Goal: Task Accomplishment & Management: Complete application form

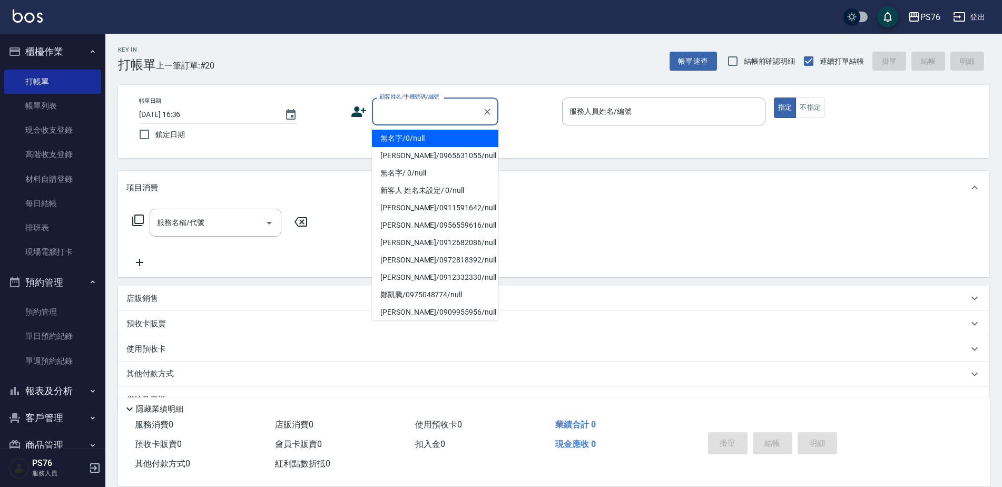
click at [423, 112] on input "顧客姓名/手機號碼/編號" at bounding box center [427, 111] width 101 height 18
type input "無名字/0/null"
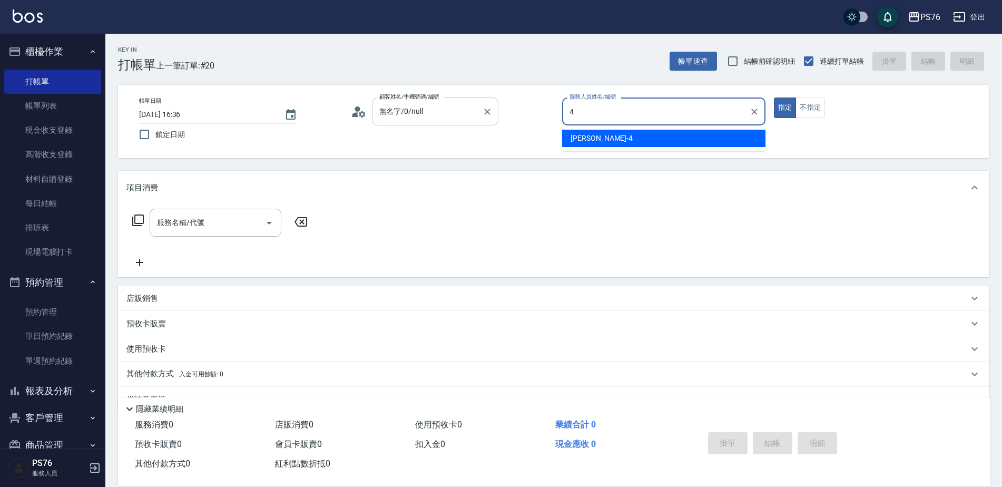
type input "[PERSON_NAME]4"
type button "true"
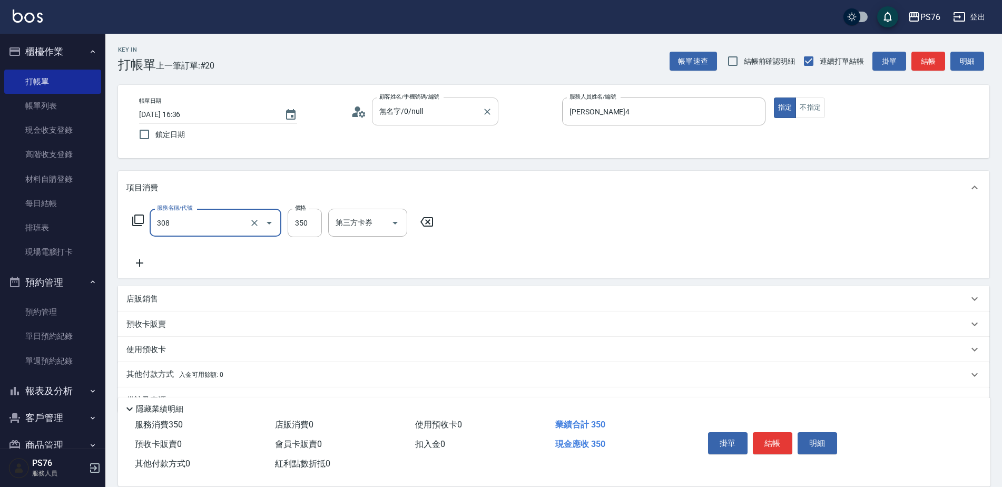
type input "洗+剪(308)"
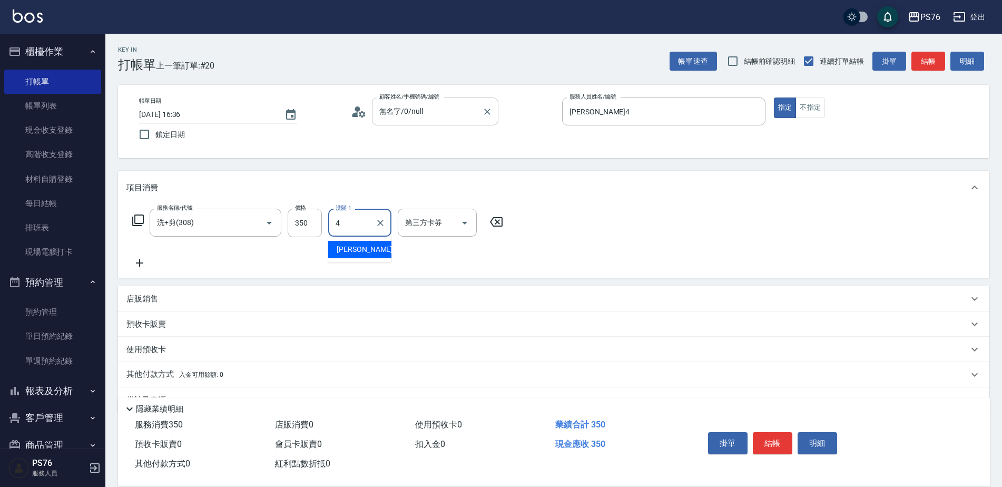
type input "[PERSON_NAME]4"
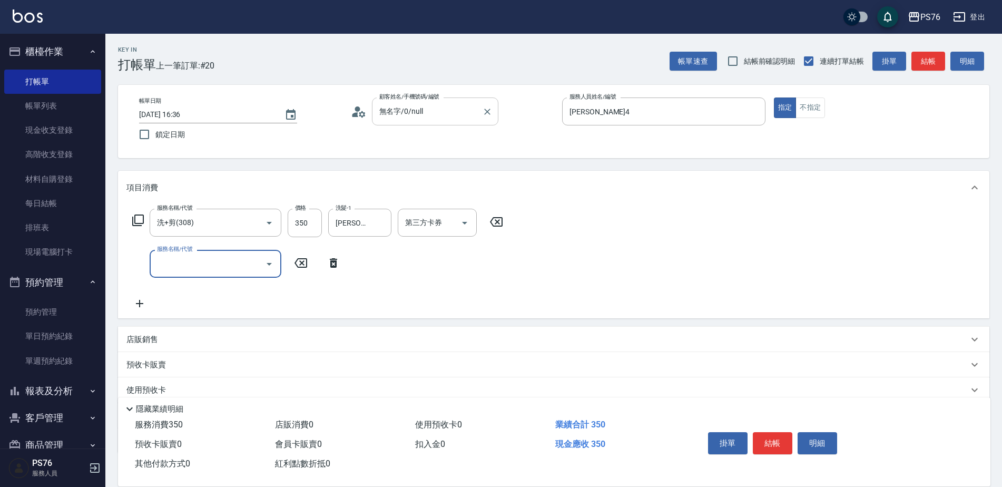
type input "3"
type input "精油50(112)"
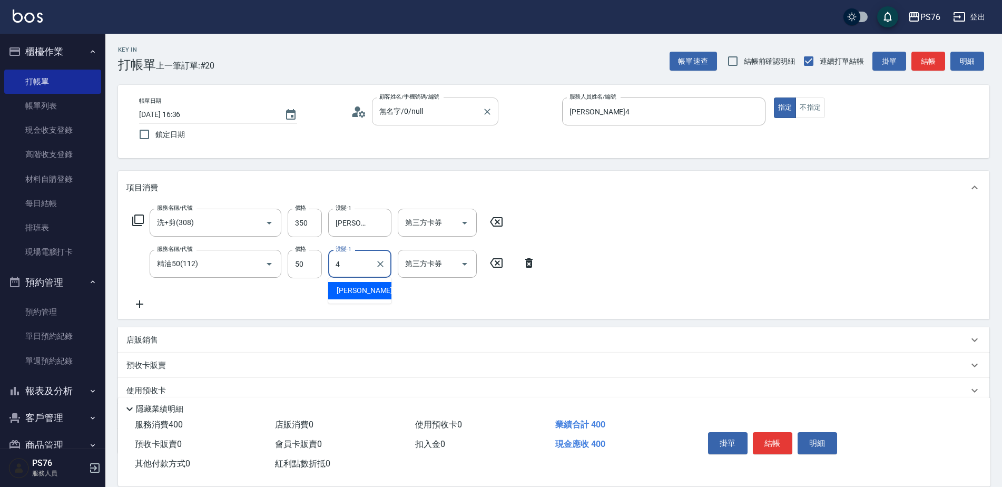
type input "[PERSON_NAME]4"
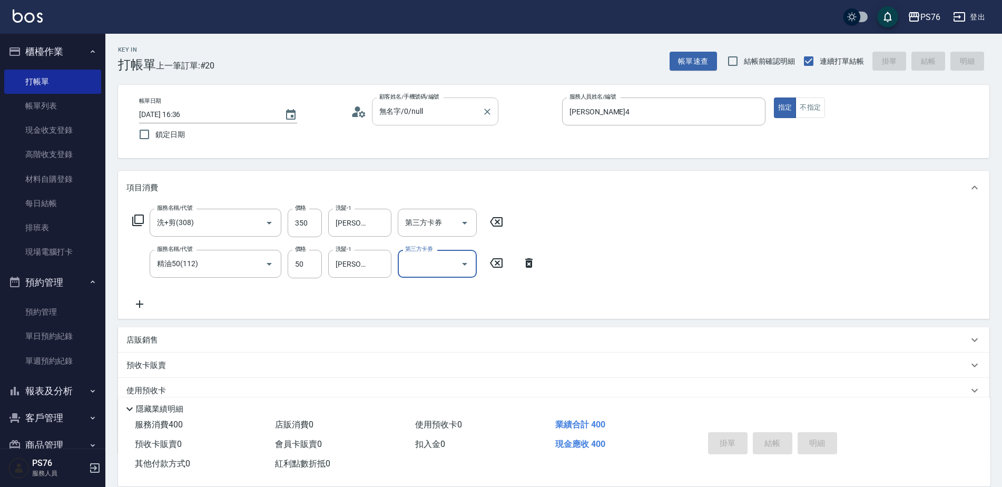
type input "[DATE] 18:20"
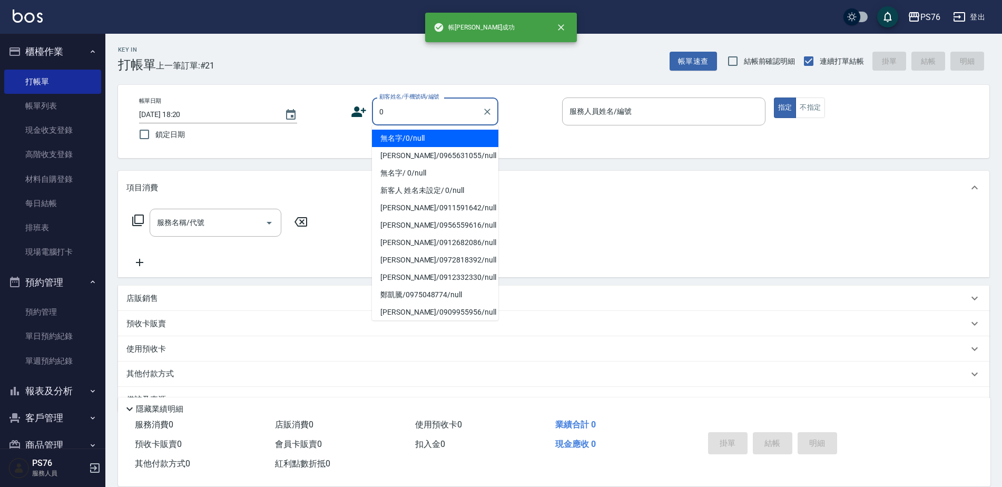
type input "無名字/0/null"
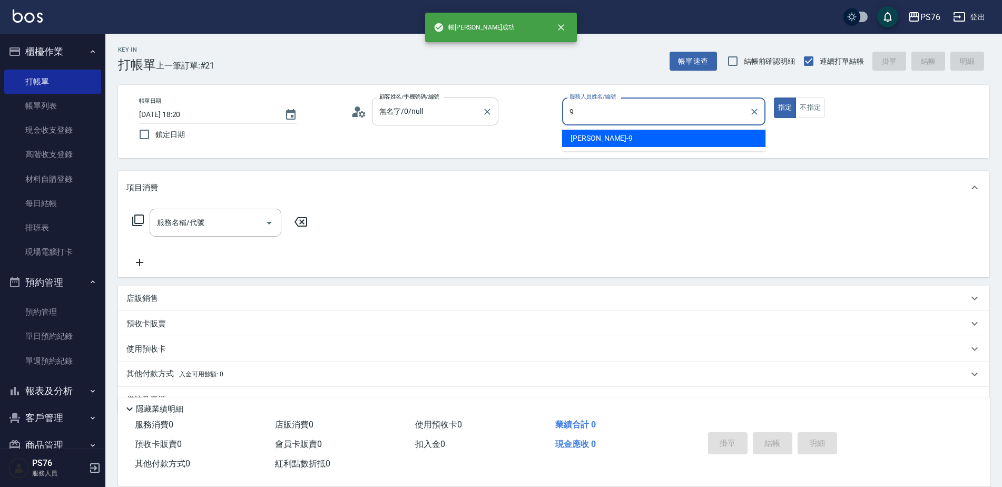
type input "[PERSON_NAME]-9"
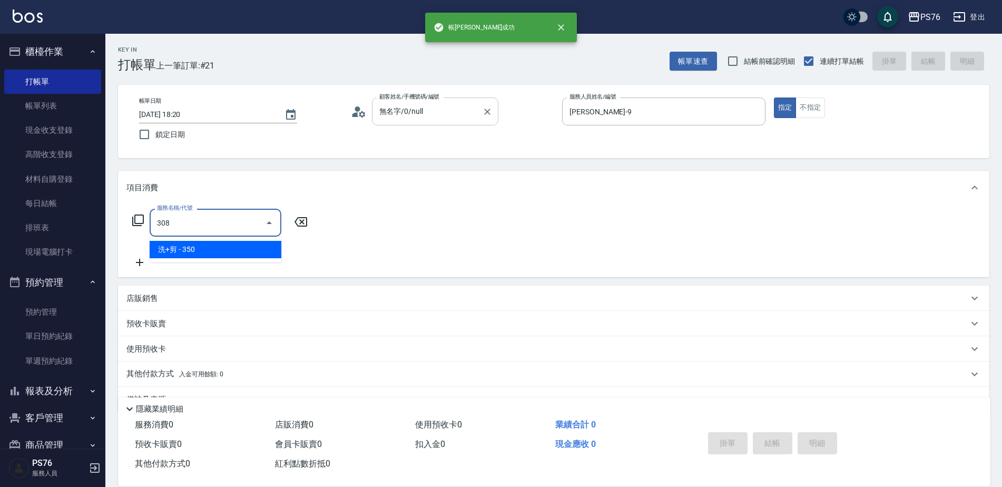
type input "洗+剪(308)"
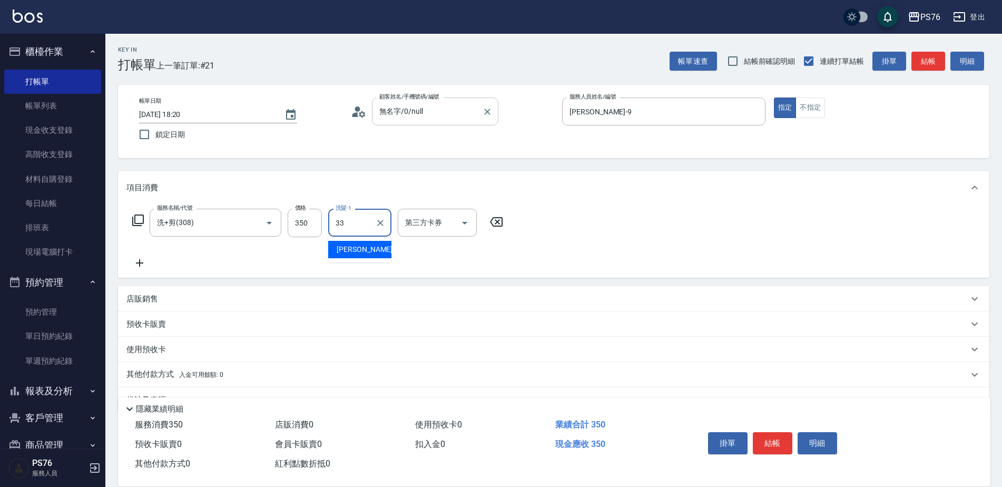
type input "[PERSON_NAME]33"
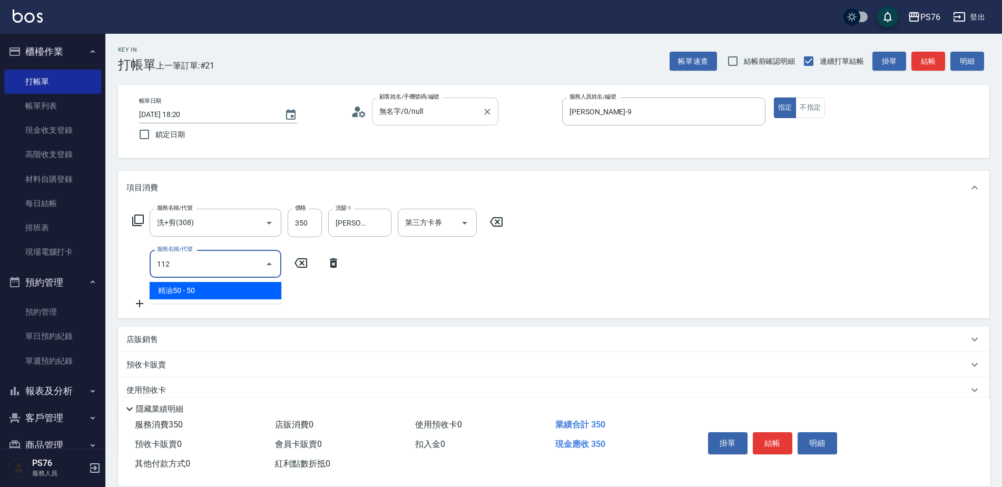
type input "精油50(112)"
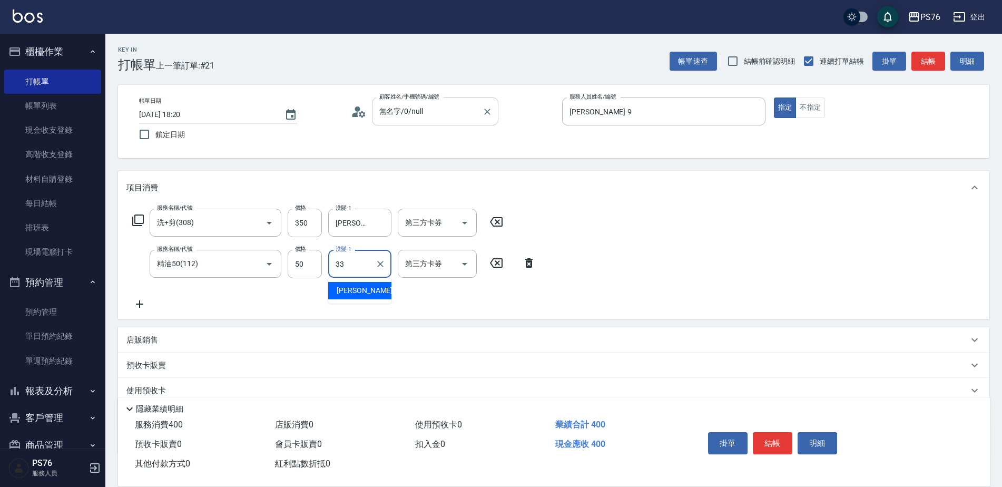
type input "[PERSON_NAME]33"
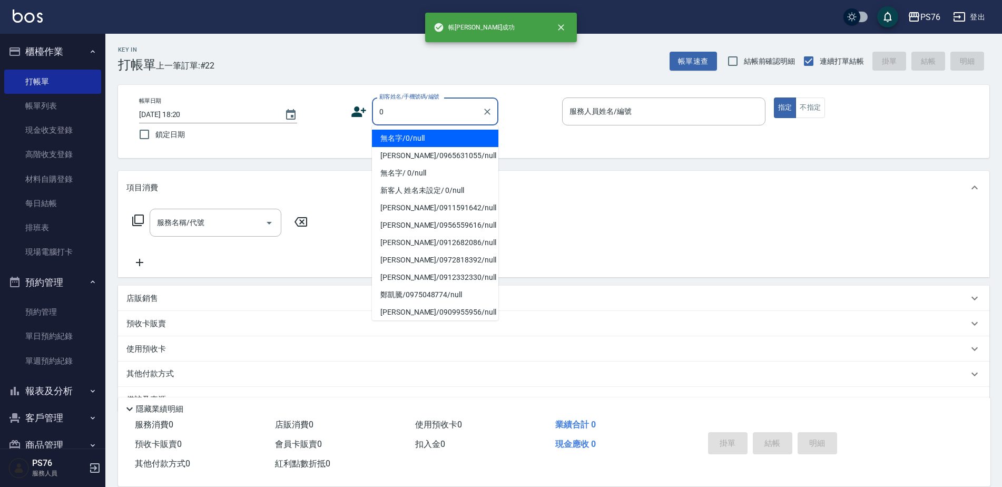
type input "無名字/0/null"
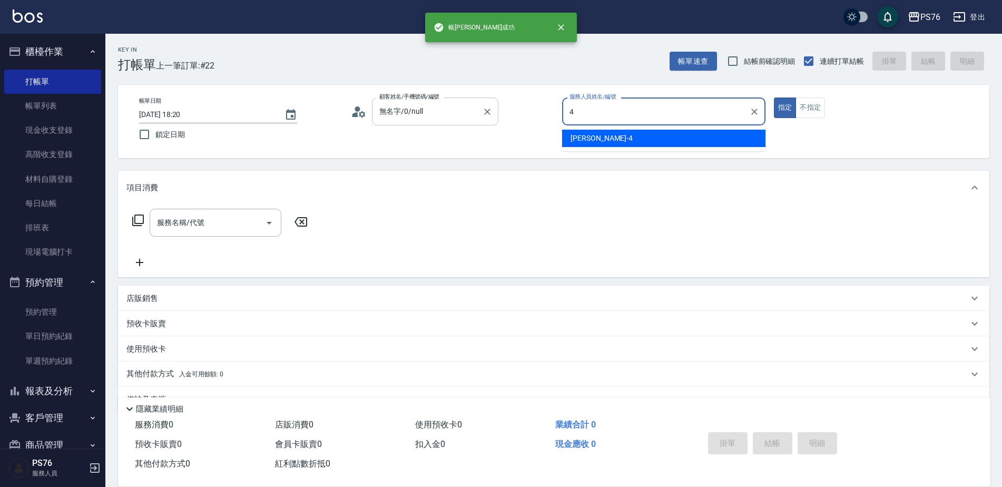
type input "[PERSON_NAME]4"
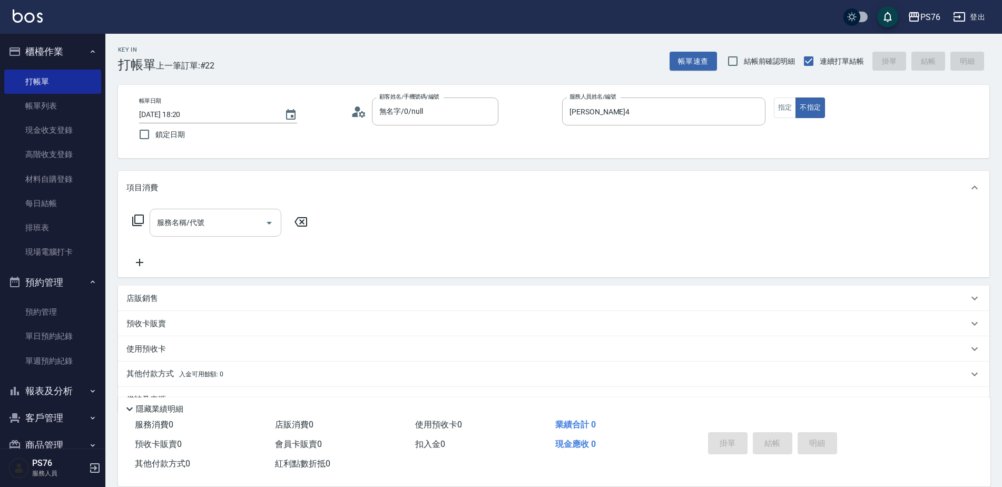
click at [213, 218] on input "服務名稱/代號" at bounding box center [207, 222] width 106 height 18
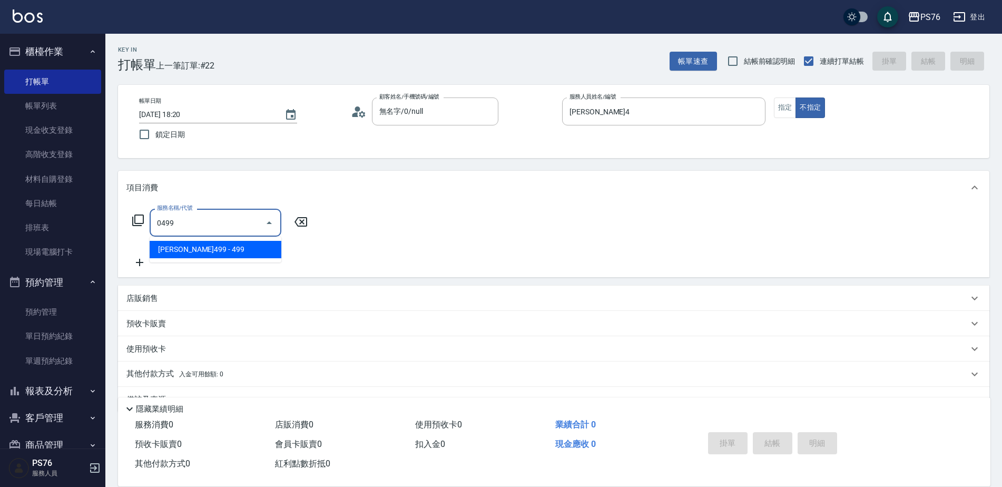
type input "[PERSON_NAME]499(0499)"
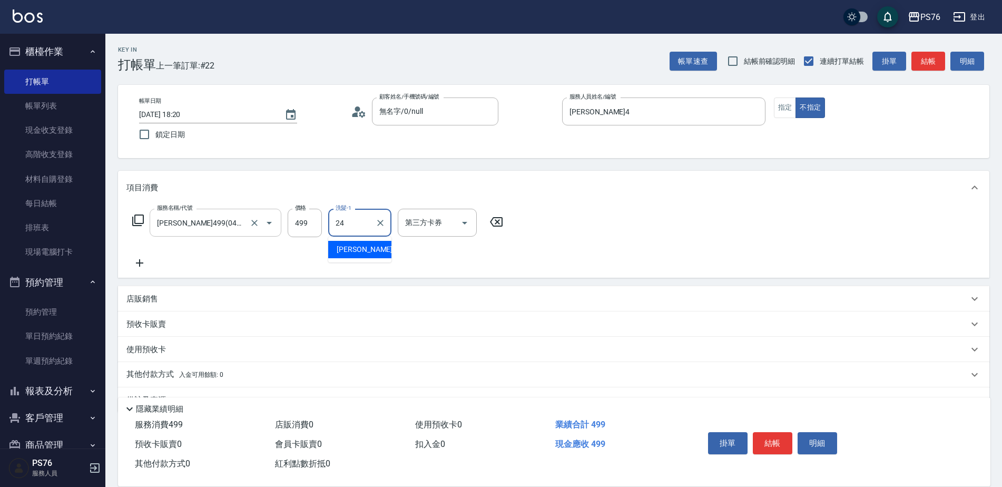
type input "[PERSON_NAME]-24"
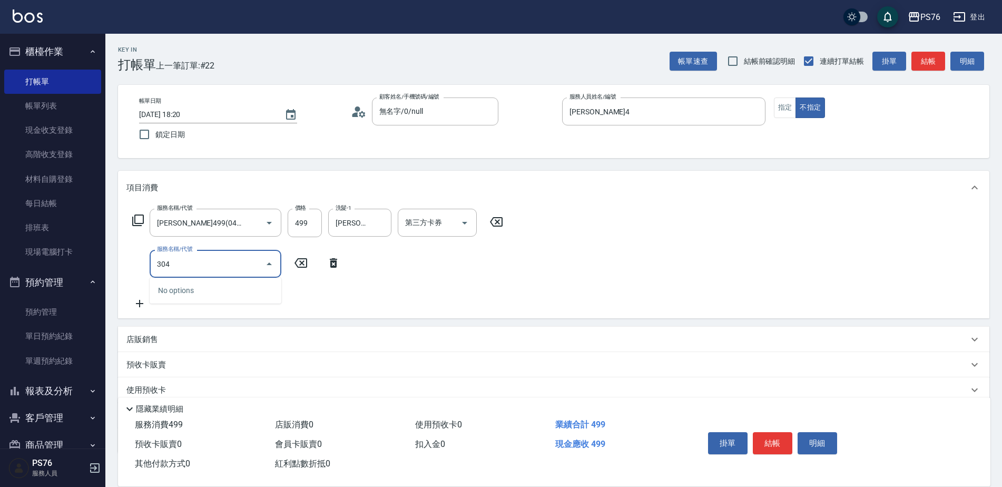
click at [215, 253] on div "304 服務名稱/代號" at bounding box center [216, 264] width 132 height 28
click at [214, 253] on div "304 服務名稱/代號" at bounding box center [216, 264] width 132 height 28
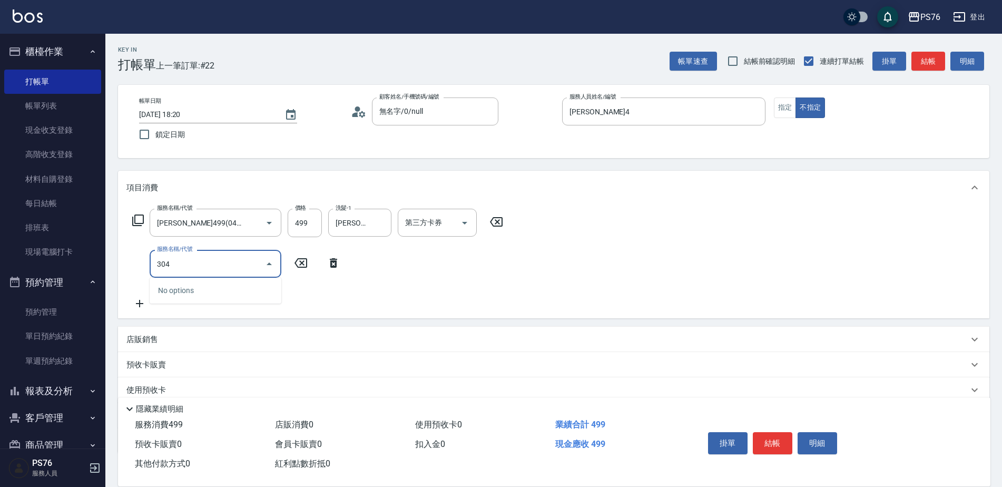
click at [214, 253] on div "304 服務名稱/代號" at bounding box center [216, 264] width 132 height 28
drag, startPoint x: 214, startPoint y: 253, endPoint x: 209, endPoint y: 275, distance: 23.3
click at [212, 261] on div "304 服務名稱/代號" at bounding box center [216, 264] width 132 height 28
click at [209, 275] on div "304 服務名稱/代號" at bounding box center [216, 264] width 132 height 28
click at [209, 269] on input "304" at bounding box center [207, 263] width 106 height 18
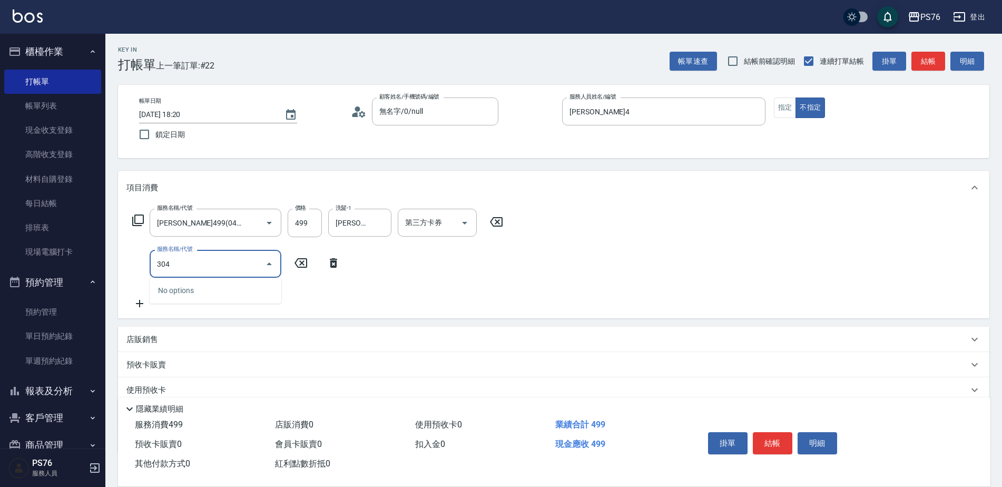
click at [209, 269] on input "304" at bounding box center [207, 263] width 106 height 18
type input "2"
click at [469, 265] on div "服務名稱/代號 [PERSON_NAME]499(0499) 服務名稱/代號 價格 499 價格 洗髮-1 [PERSON_NAME]-24 洗髮-1 第三方…" at bounding box center [317, 259] width 383 height 101
click at [234, 263] on input "服務名稱/代號" at bounding box center [207, 263] width 106 height 18
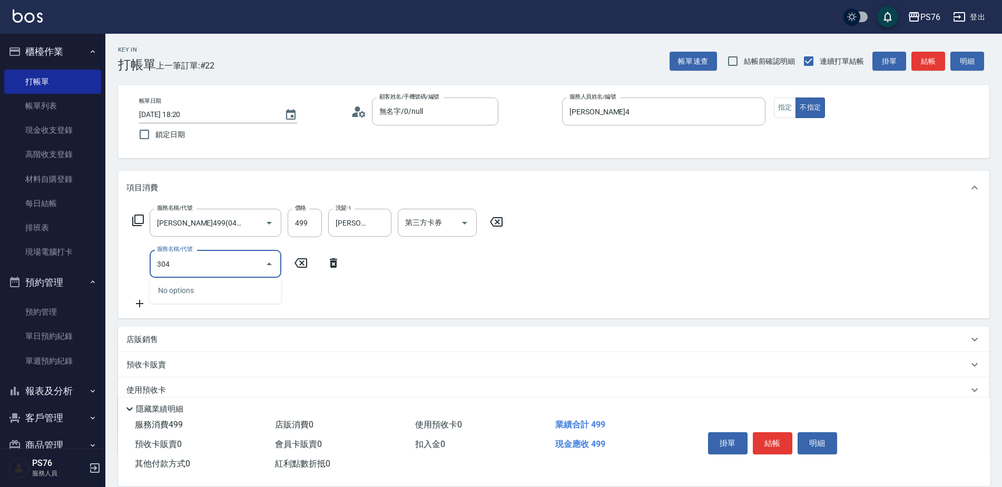
type input "304"
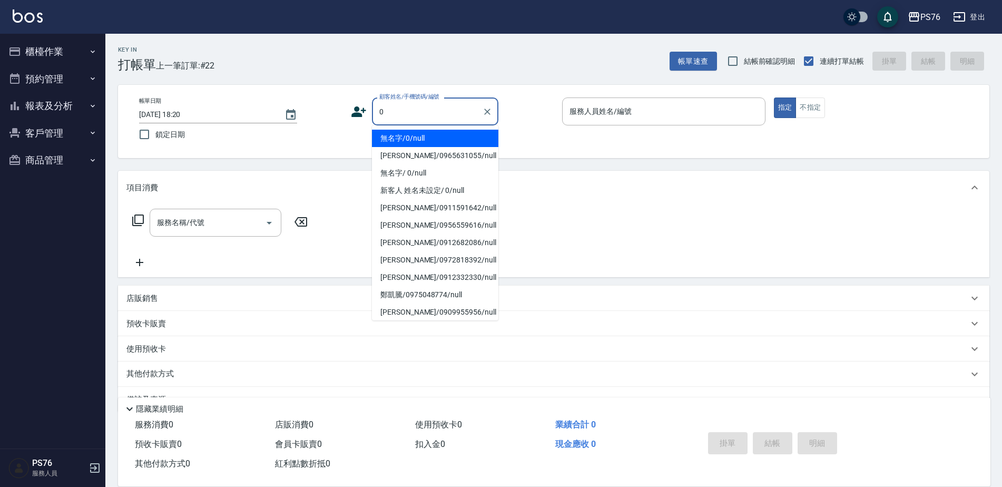
type input "無名字/0/null"
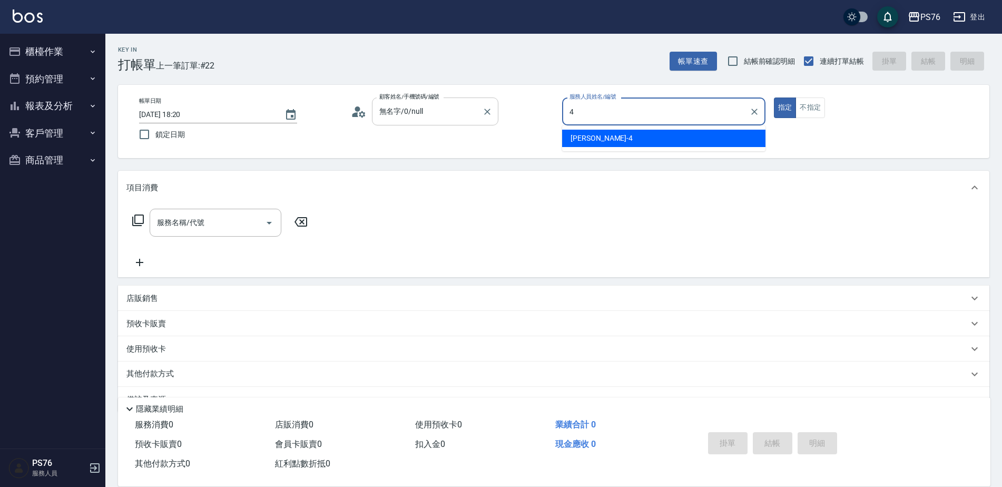
type input "[PERSON_NAME]4"
type button "true"
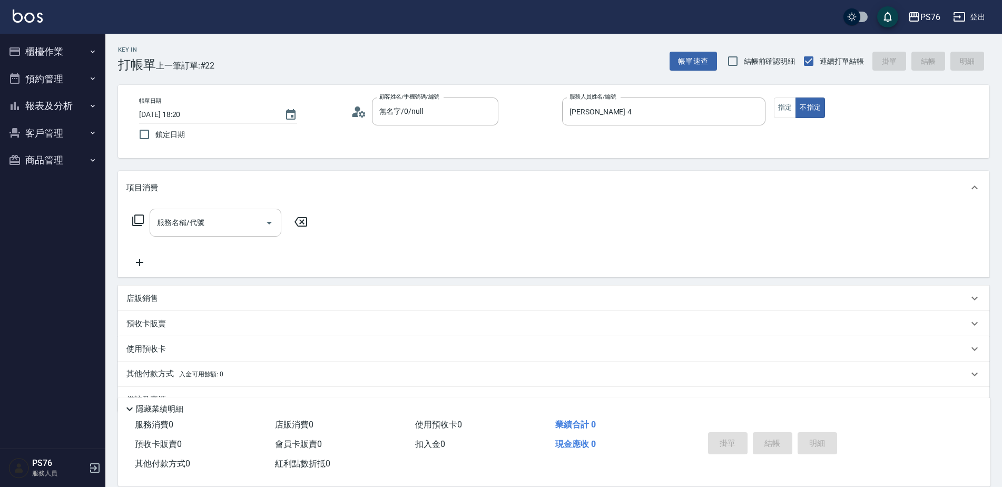
click at [238, 226] on input "服務名稱/代號" at bounding box center [207, 222] width 106 height 18
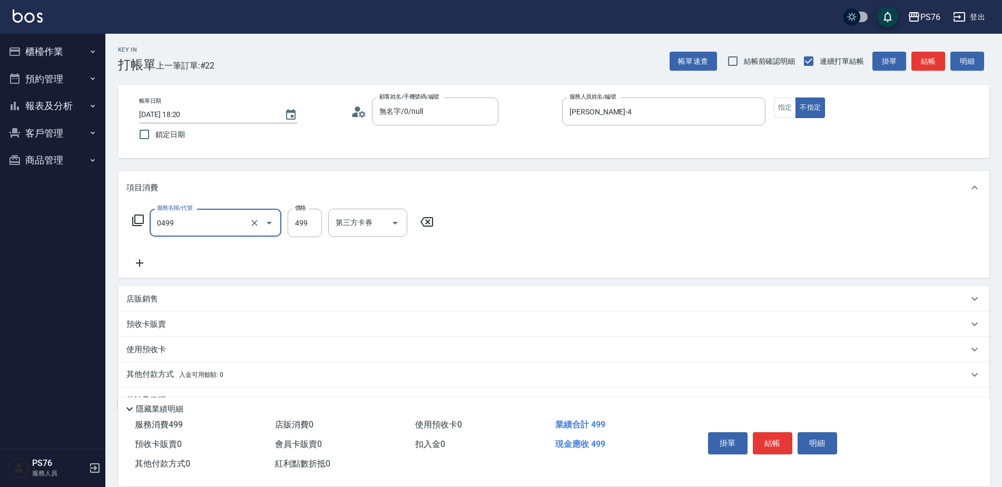
type input "[PERSON_NAME]499(0499)"
type input "[PERSON_NAME]-24"
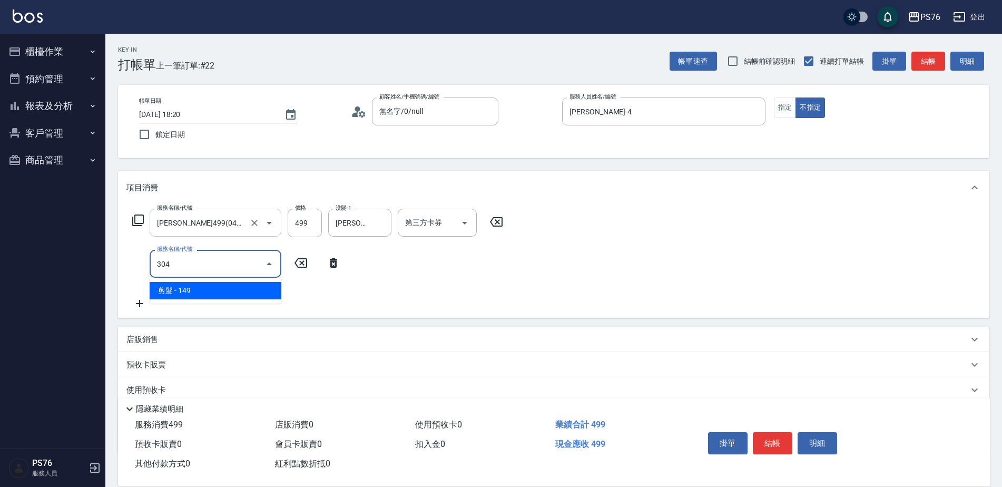
type input "剪髮(304)"
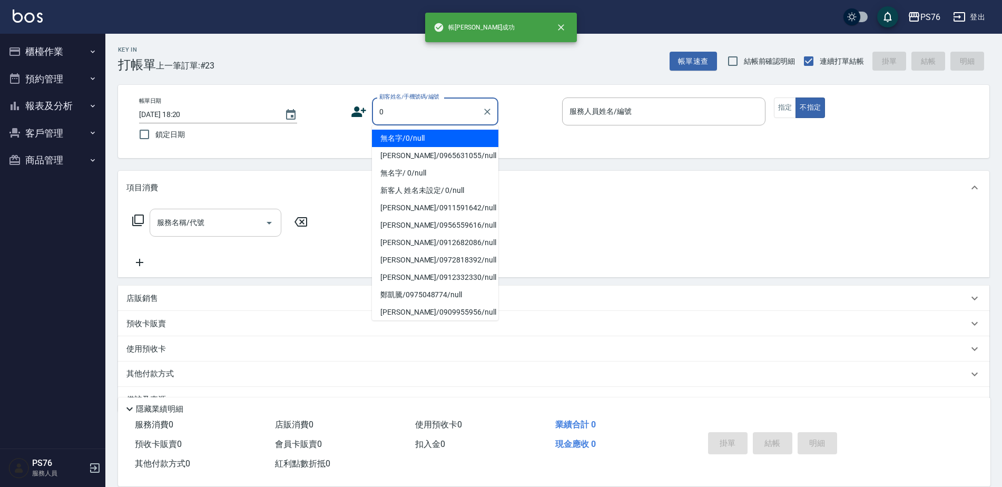
type input "無名字/0/null"
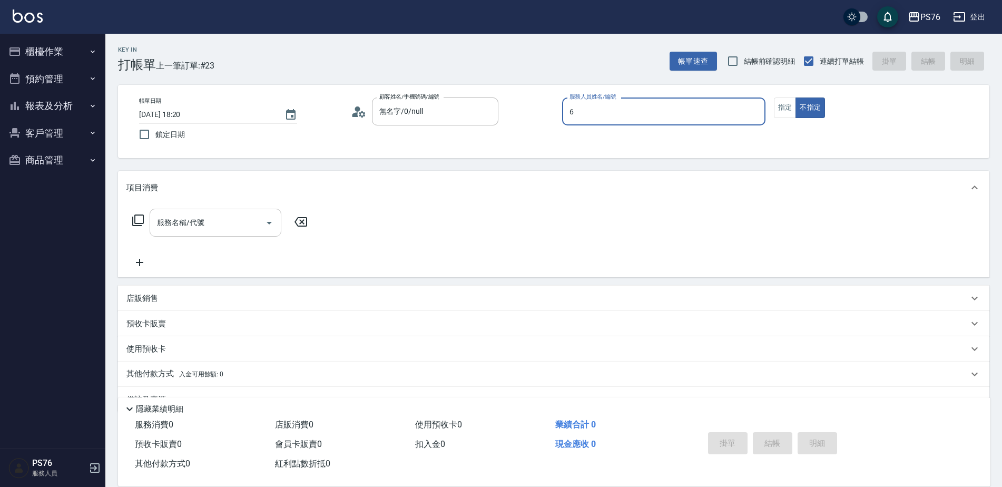
type input "洪彩娟-6"
type button "false"
click at [178, 223] on input "服務名稱/代號" at bounding box center [207, 222] width 106 height 18
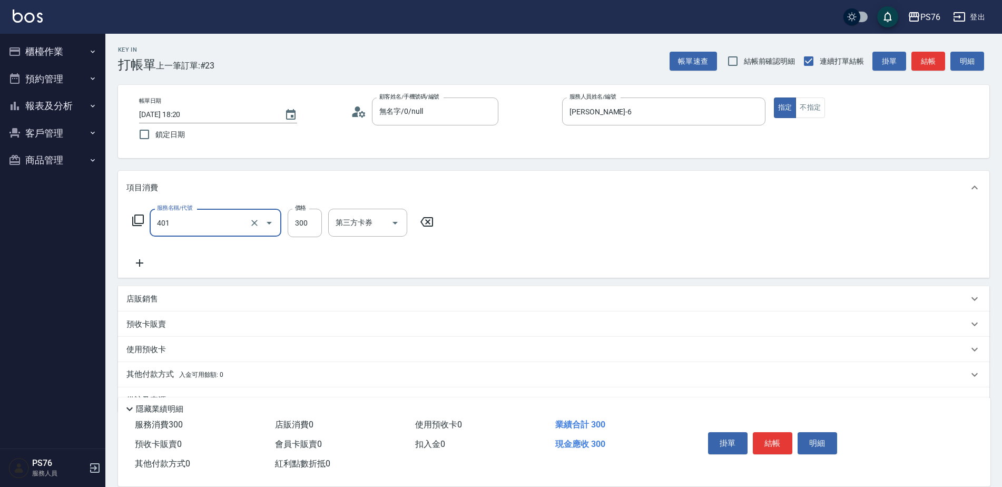
type input "300護(401)"
type input "洪彩娟-6"
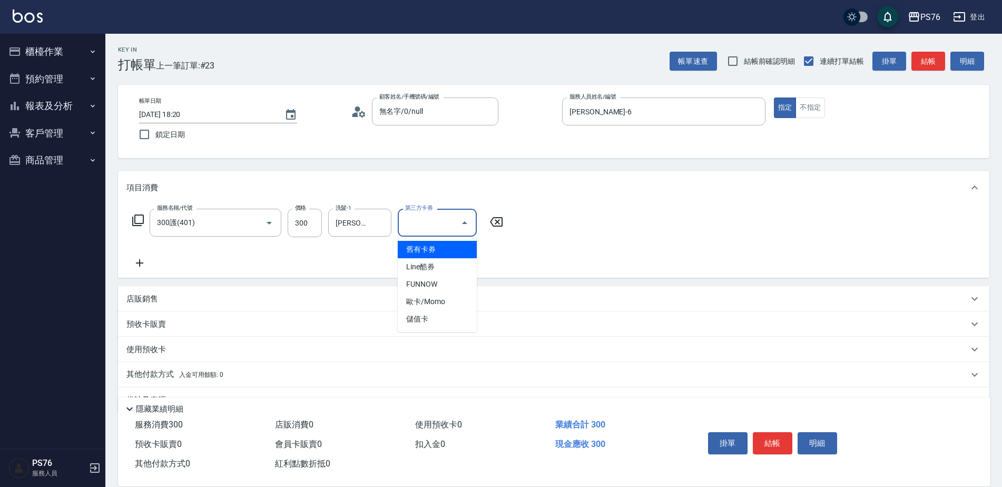
click at [139, 260] on icon at bounding box center [139, 262] width 7 height 7
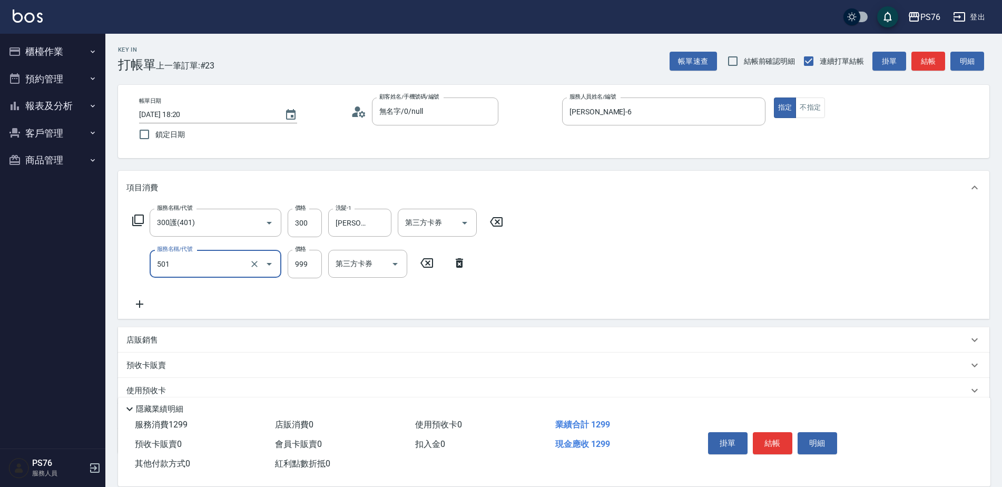
type input "染髮(501)"
type input "1000"
type input "[PERSON_NAME]-24"
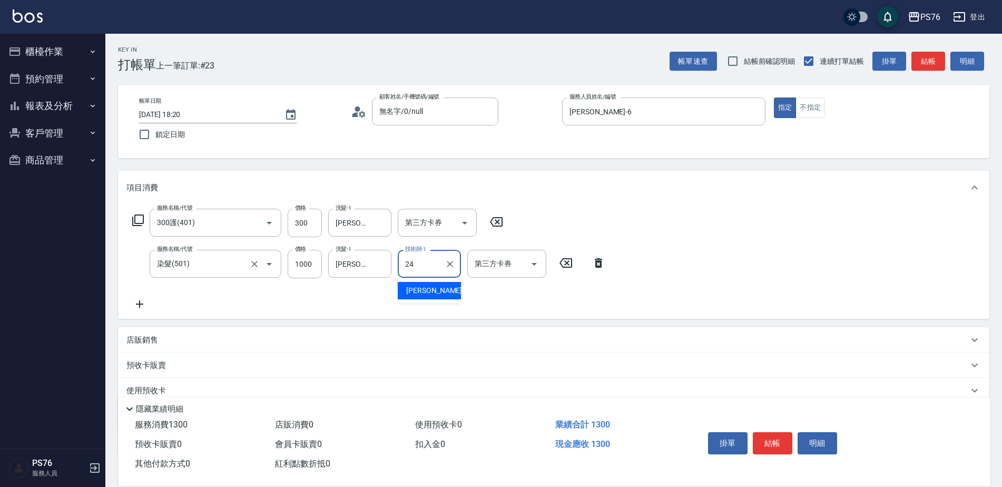
type input "[PERSON_NAME]-24"
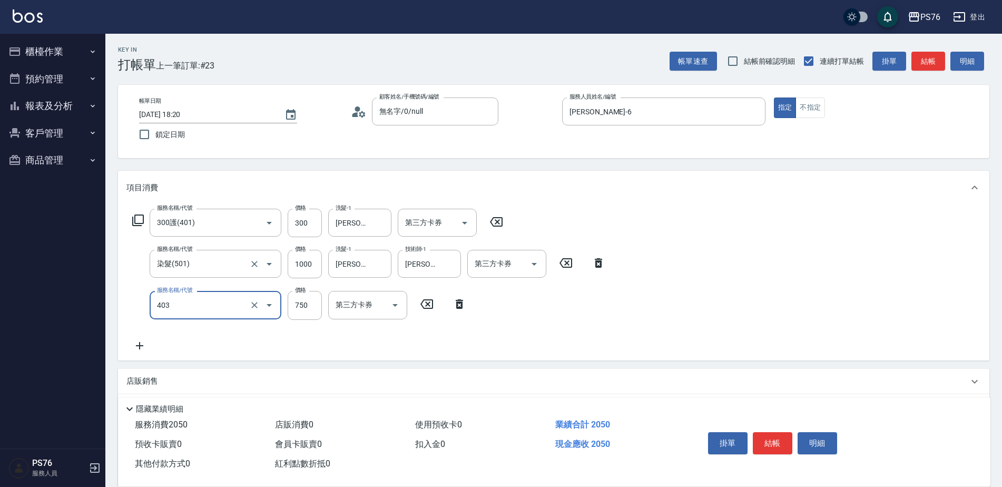
type input "750護(403)"
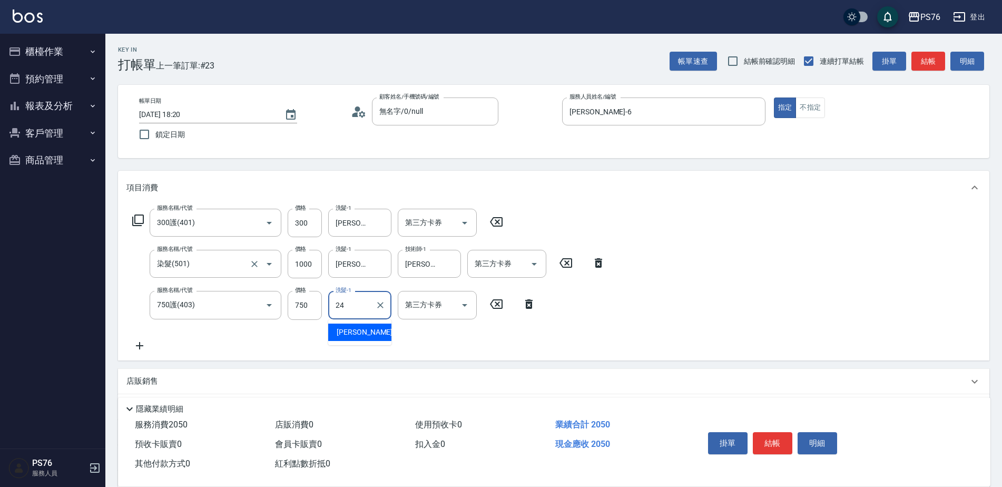
type input "[PERSON_NAME]-24"
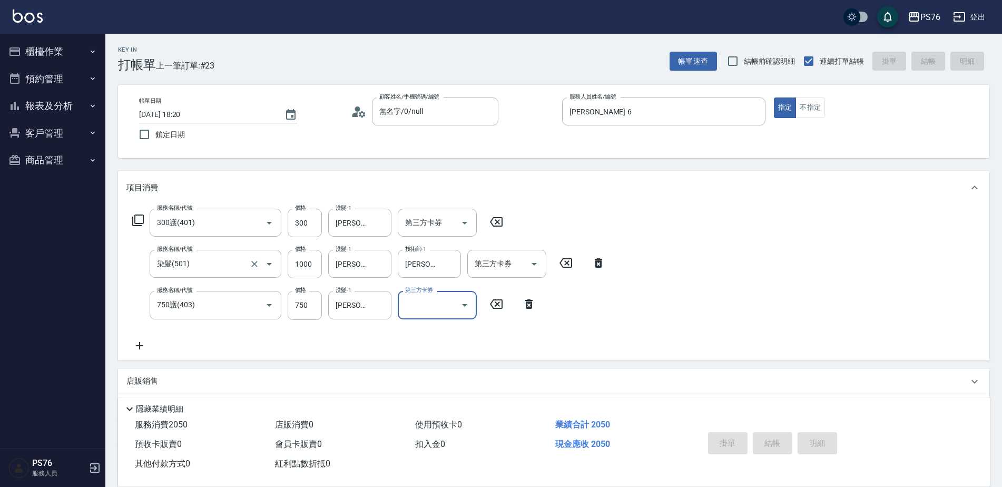
type input "2025/10/04 18:21"
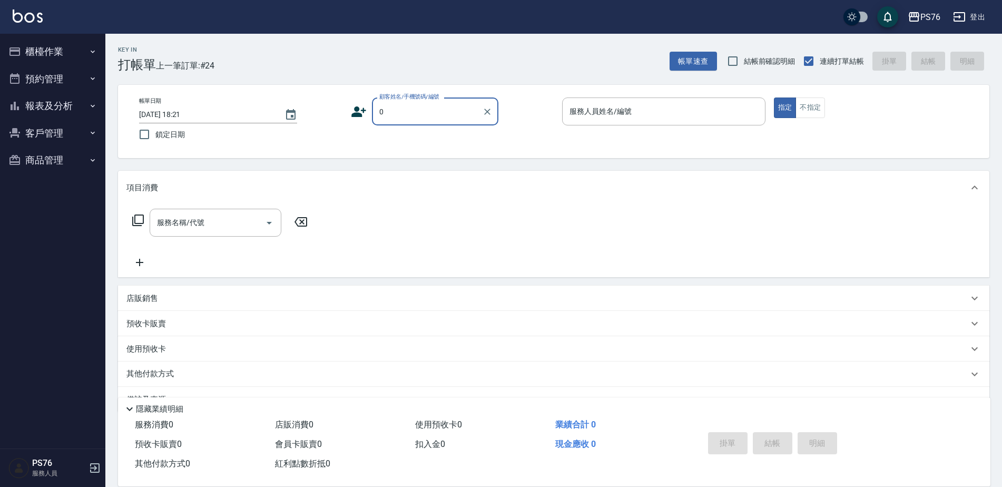
type input "無名字/0/null"
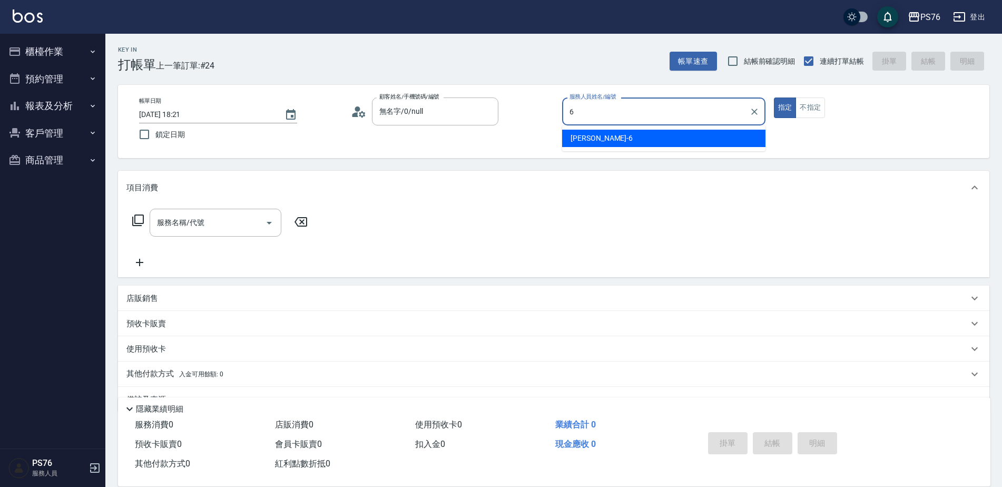
type input "洪彩娟-6"
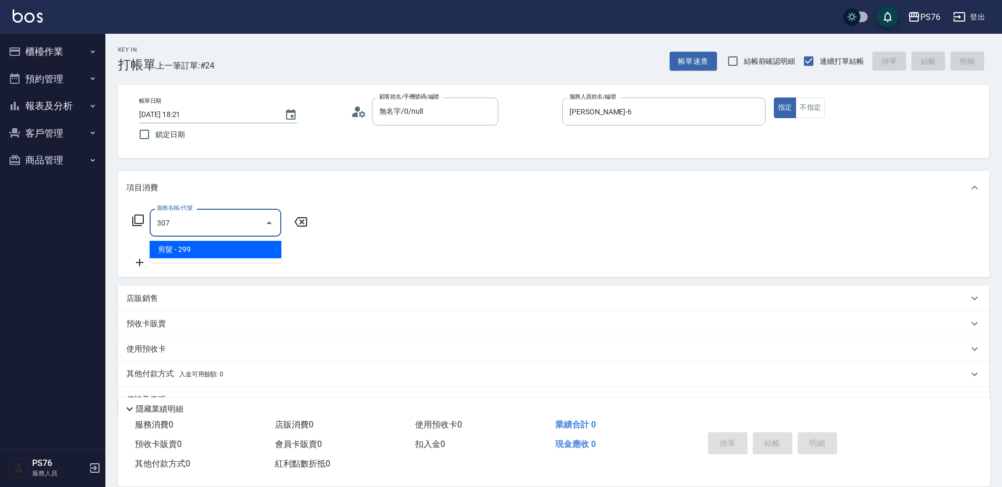
type input "剪髮(307)"
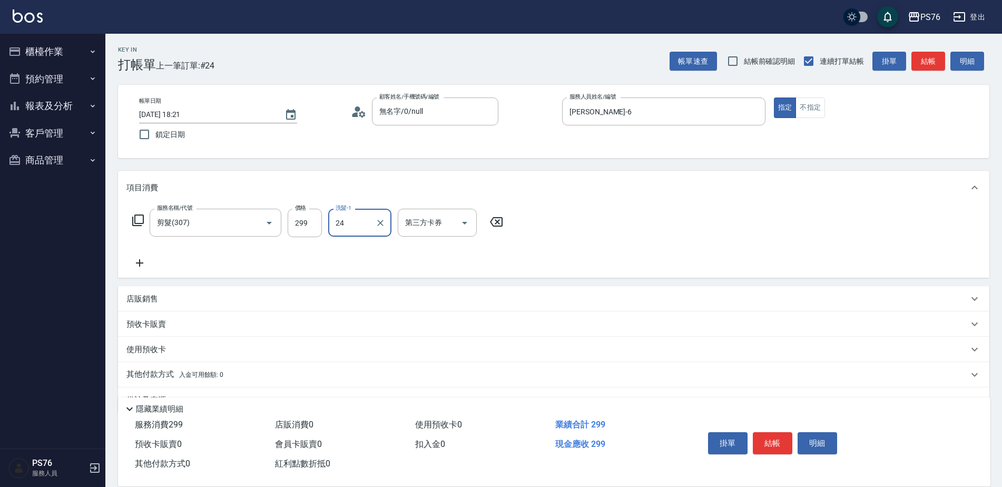
type input "[PERSON_NAME]-24"
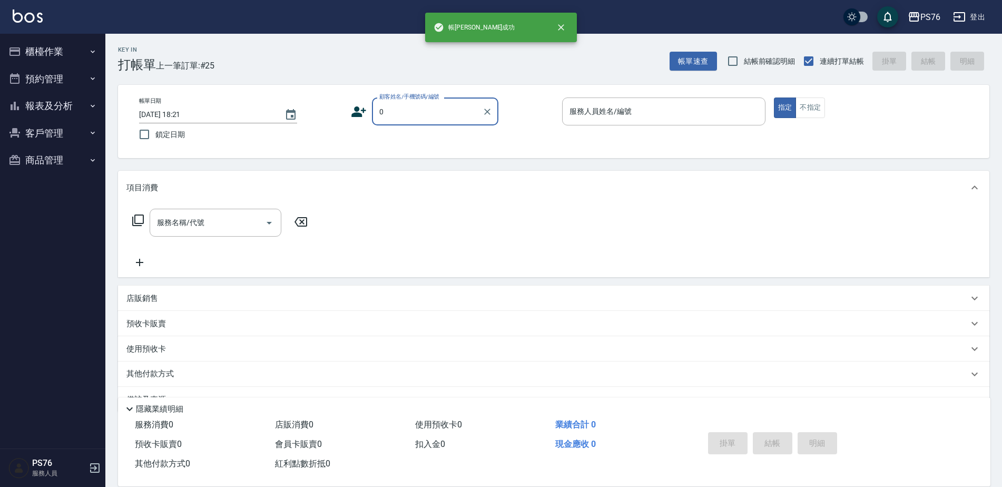
type input "無名字/0/null"
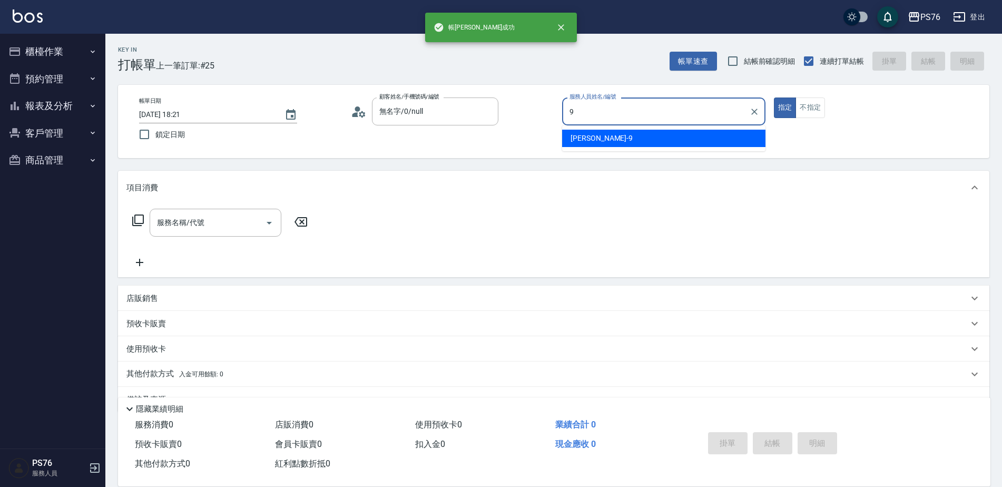
type input "[PERSON_NAME]-9"
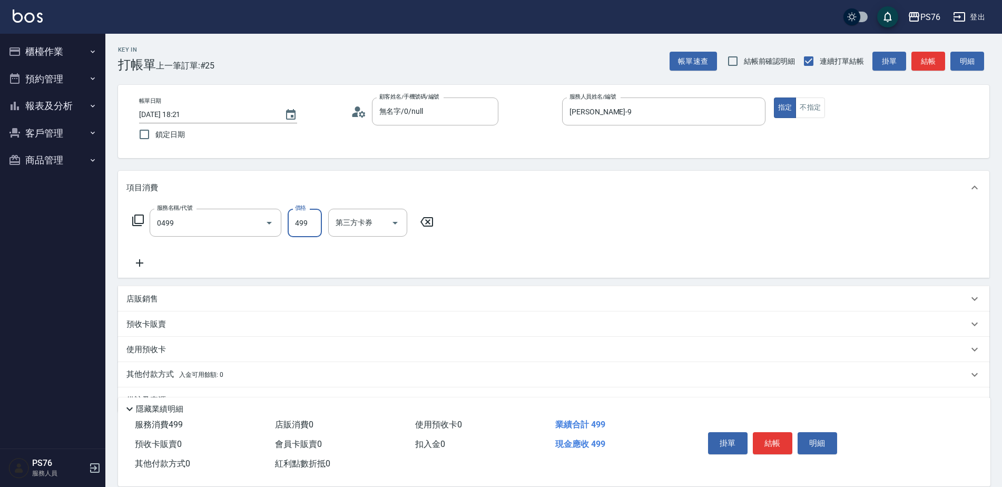
type input "[PERSON_NAME]499(0499)"
type input "[PERSON_NAME]33"
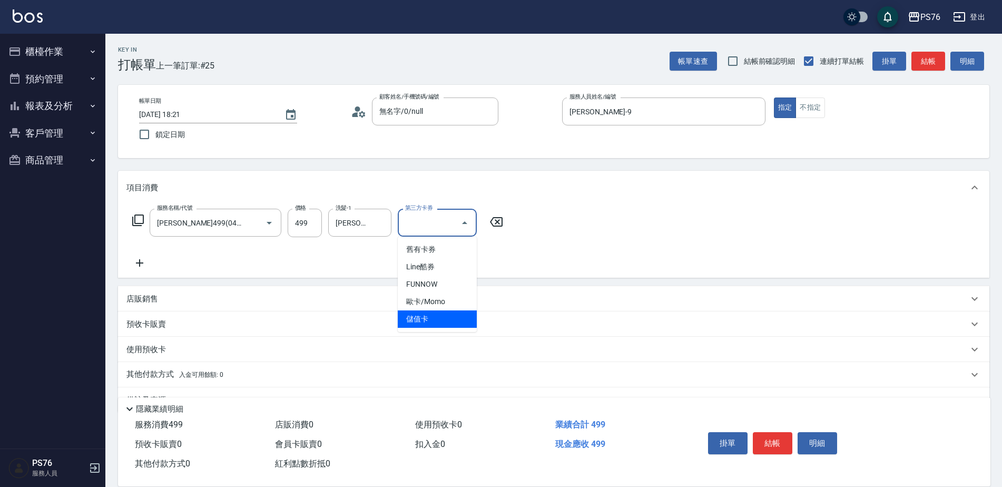
type input "儲值卡"
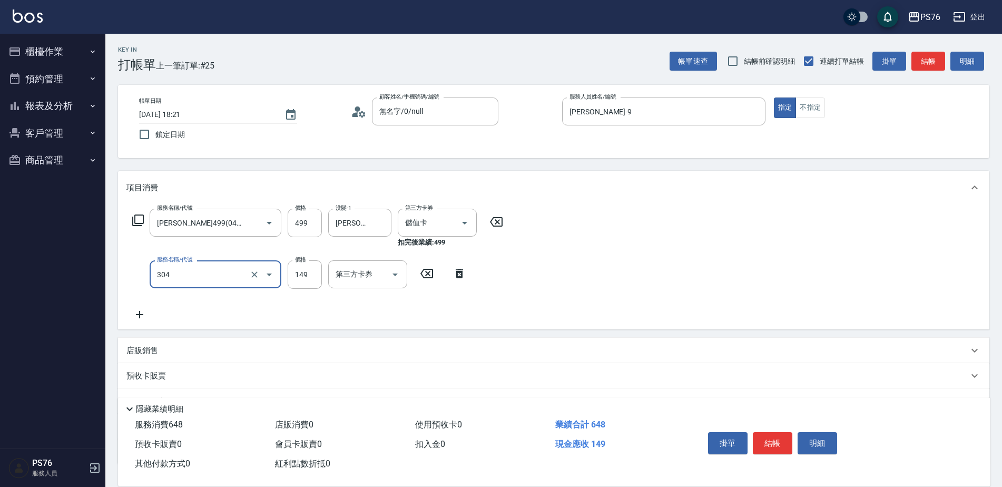
type input "剪髮(304)"
type input "50"
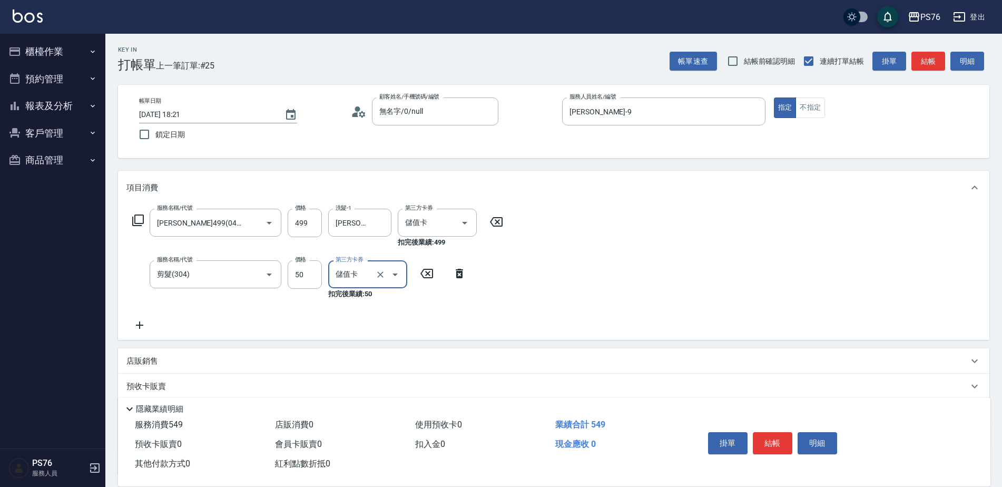
type input "儲值卡"
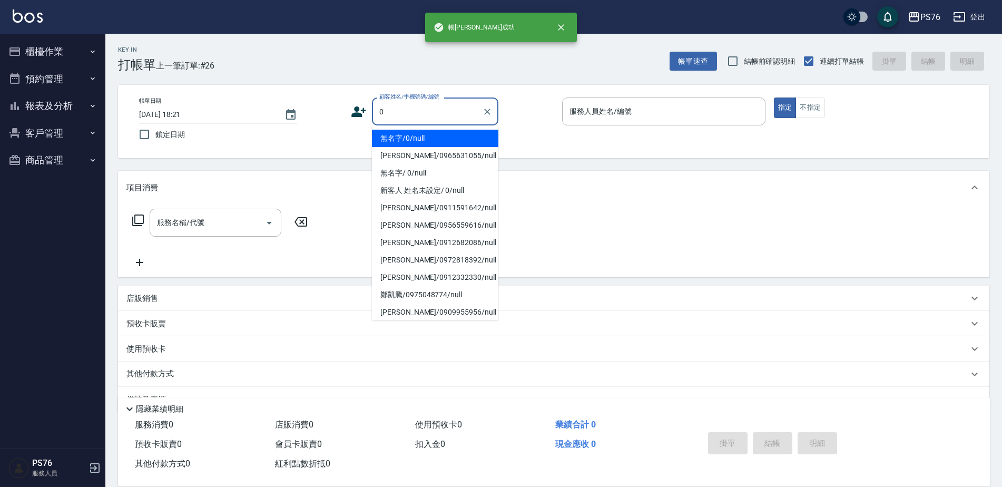
type input "無名字/0/null"
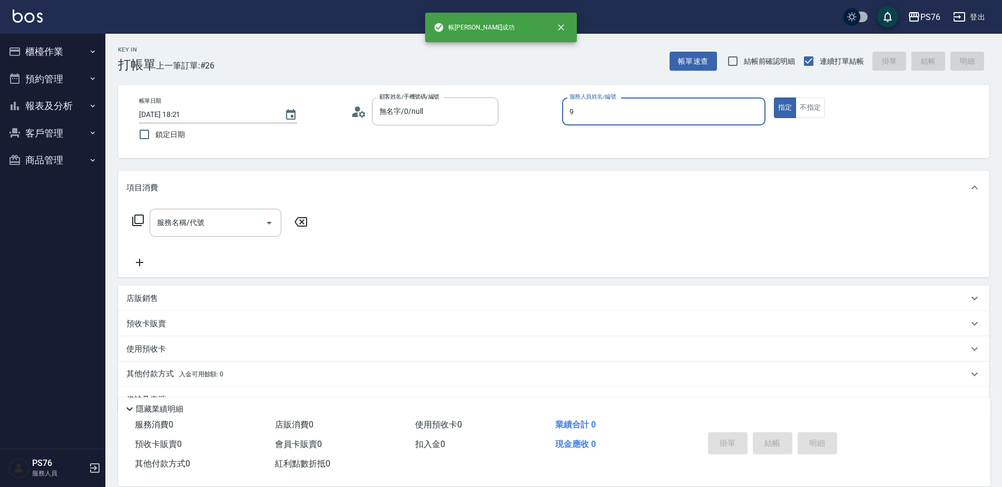
type input "[PERSON_NAME]-9"
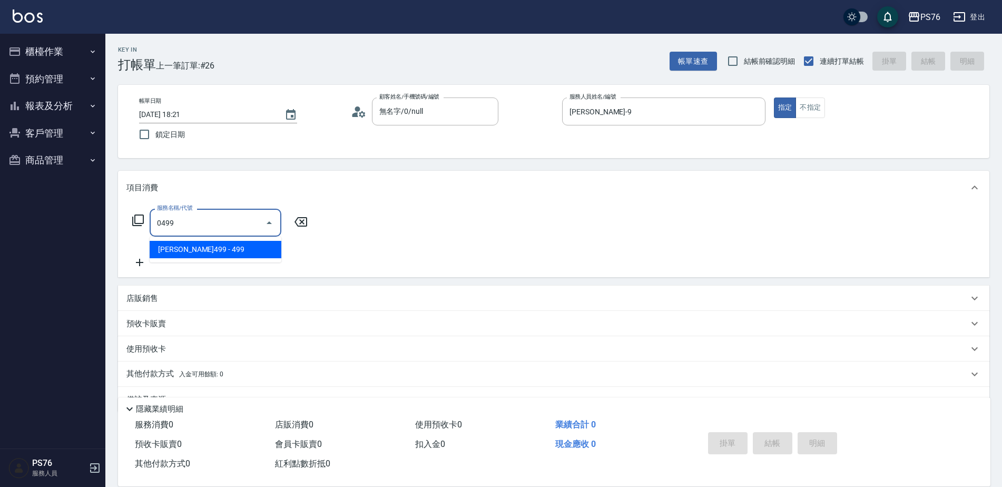
type input "[PERSON_NAME]499(0499)"
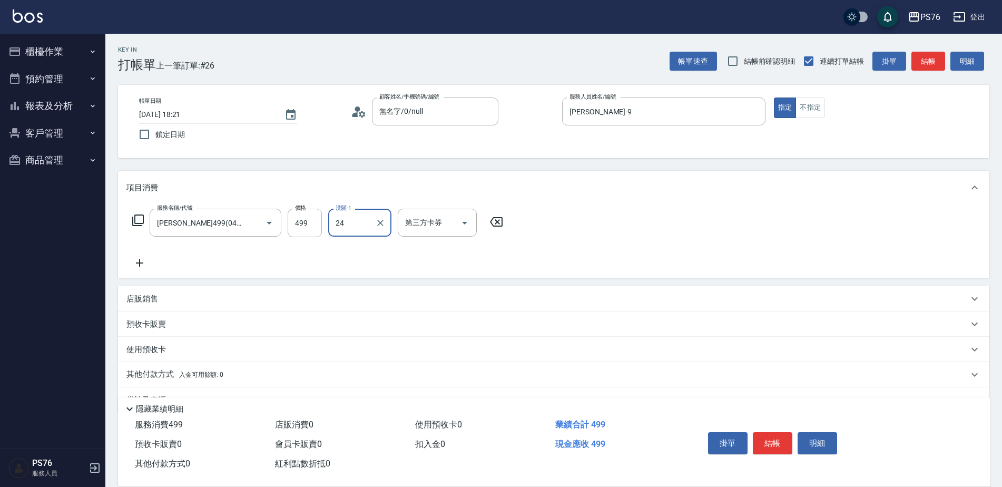
type input "[PERSON_NAME]-24"
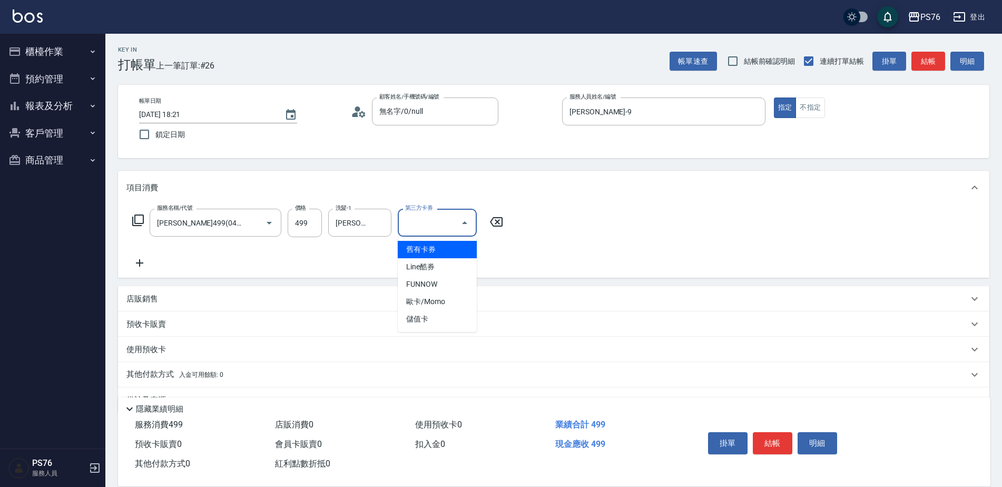
type input "儲值卡"
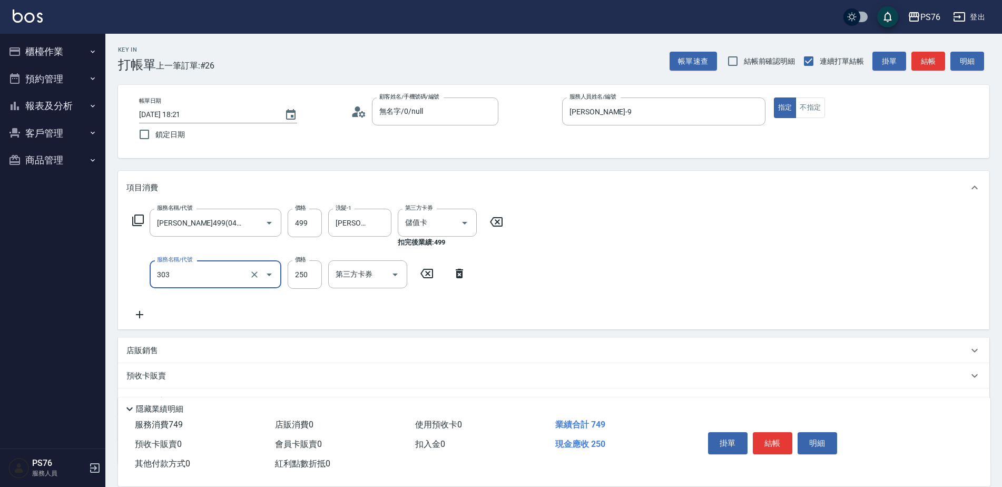
type input "剪髮(303)"
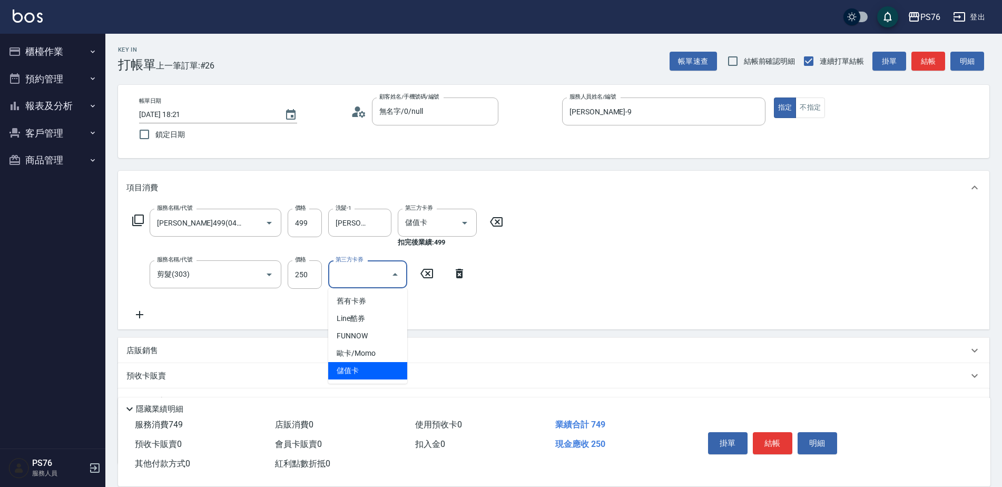
type input "儲值卡"
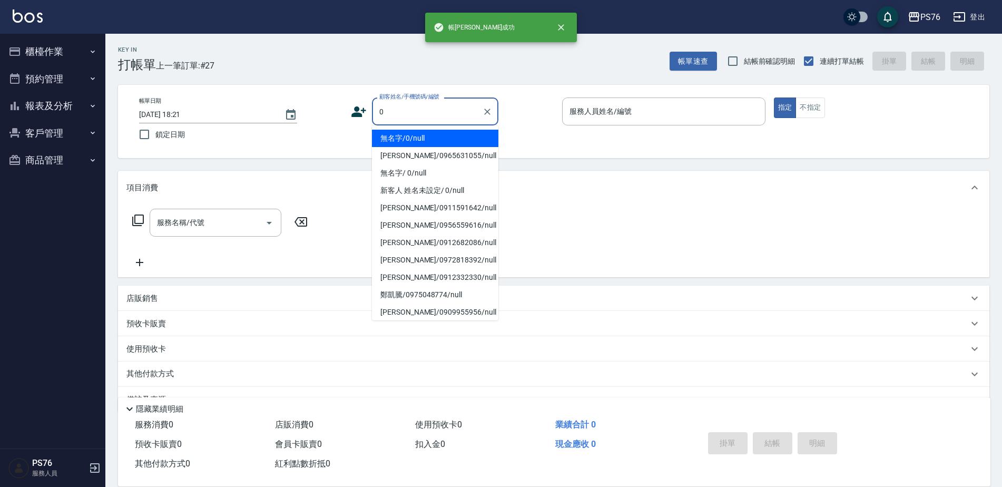
type input "無名字/0/null"
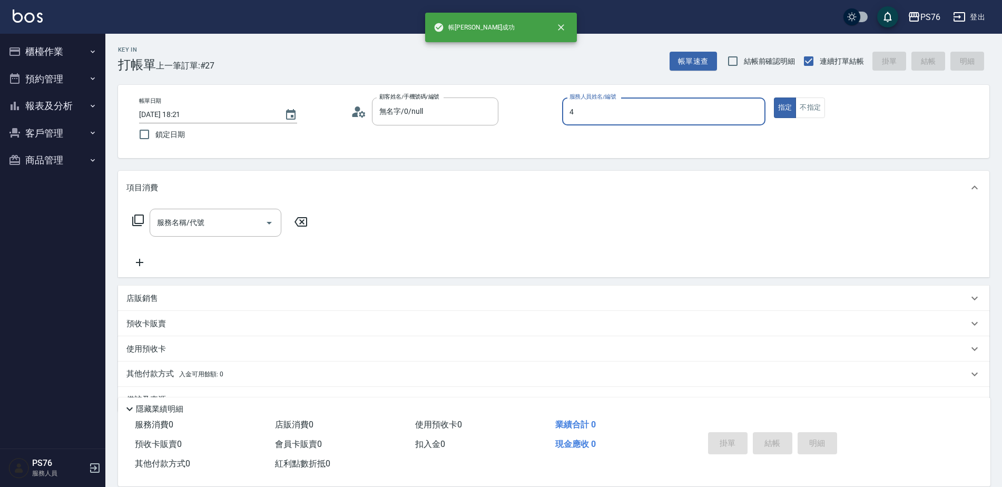
type input "[PERSON_NAME]4"
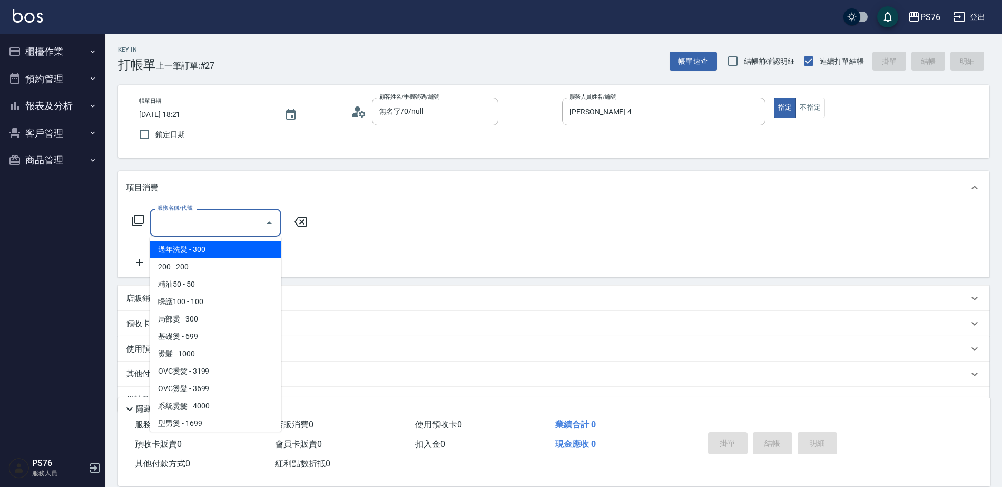
click at [213, 226] on input "服務名稱/代號" at bounding box center [207, 222] width 106 height 18
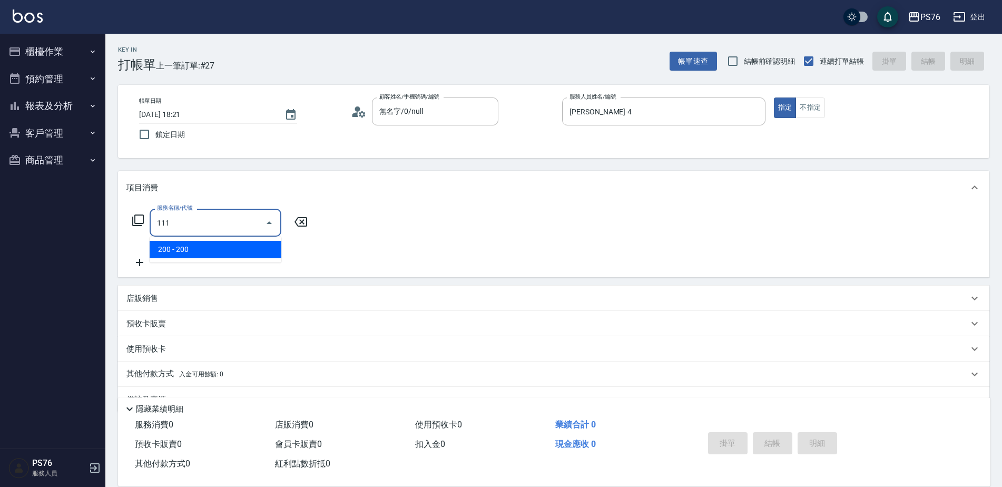
type input "200(111)"
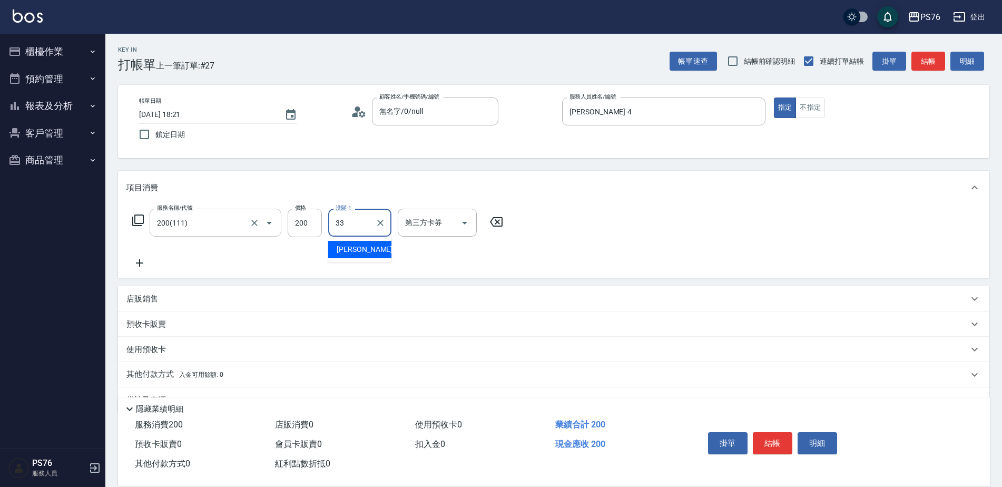
type input "[PERSON_NAME]33"
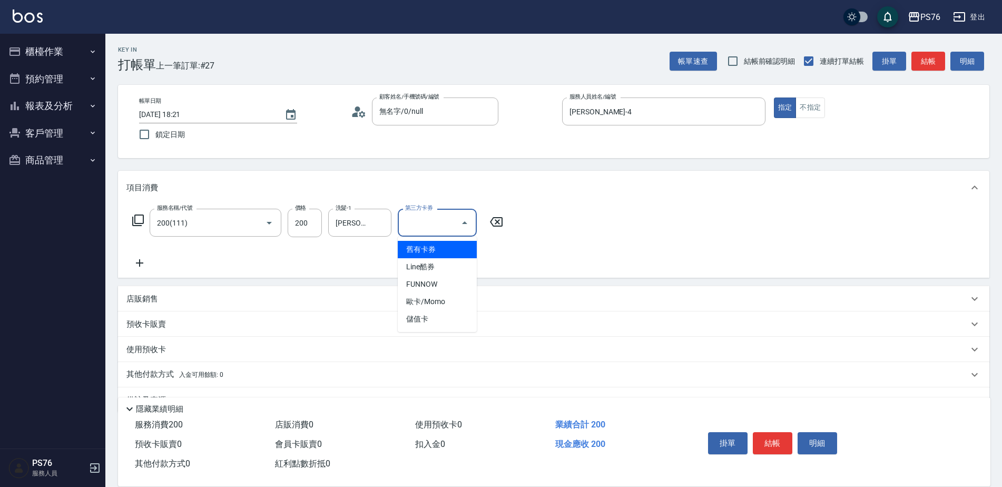
click at [132, 263] on icon at bounding box center [139, 262] width 26 height 13
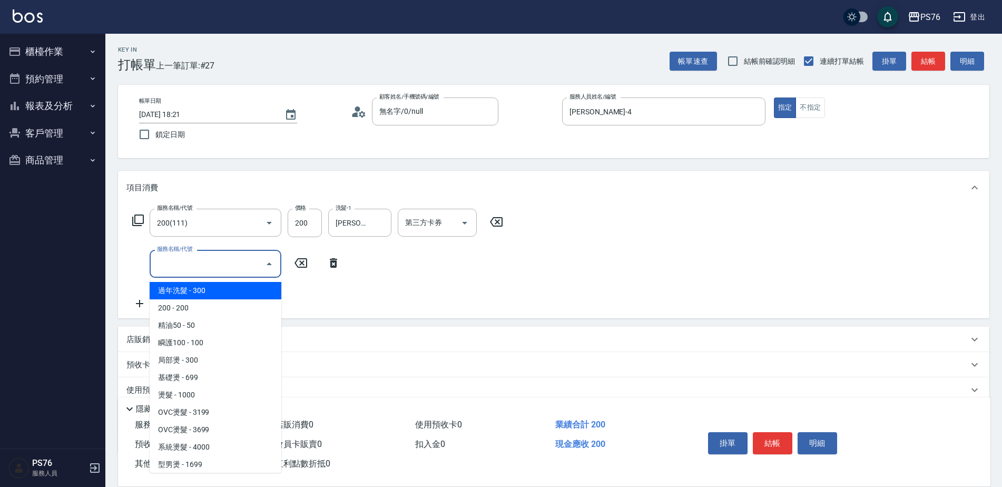
click at [211, 262] on input "服務名稱/代號" at bounding box center [207, 263] width 106 height 18
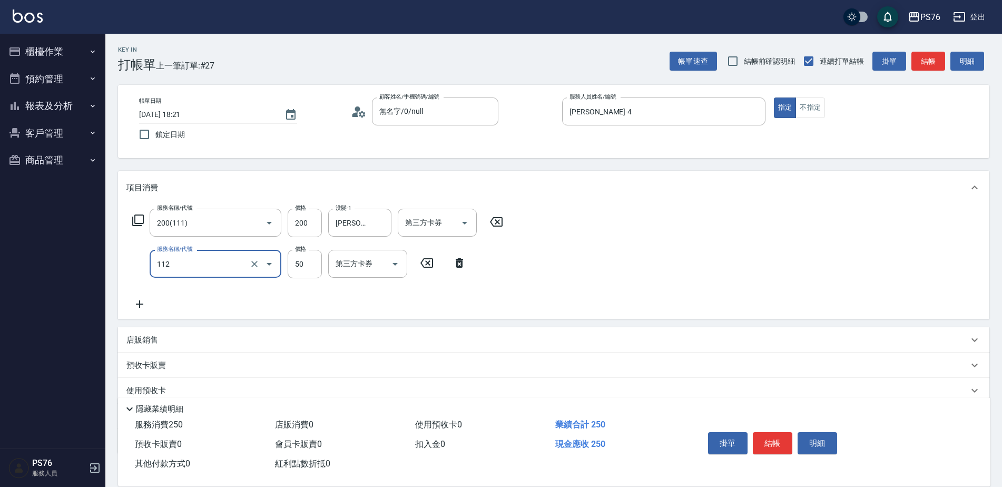
type input "精油50(112)"
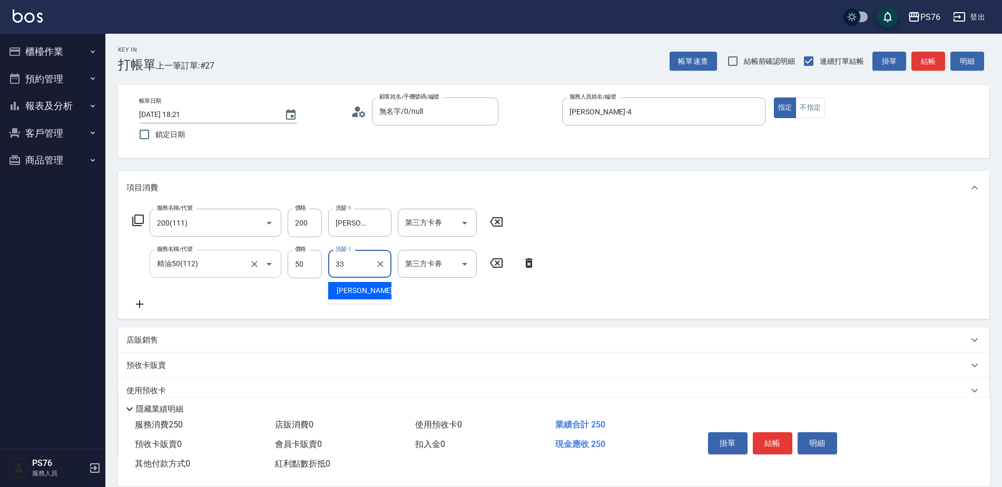
type input "[PERSON_NAME]33"
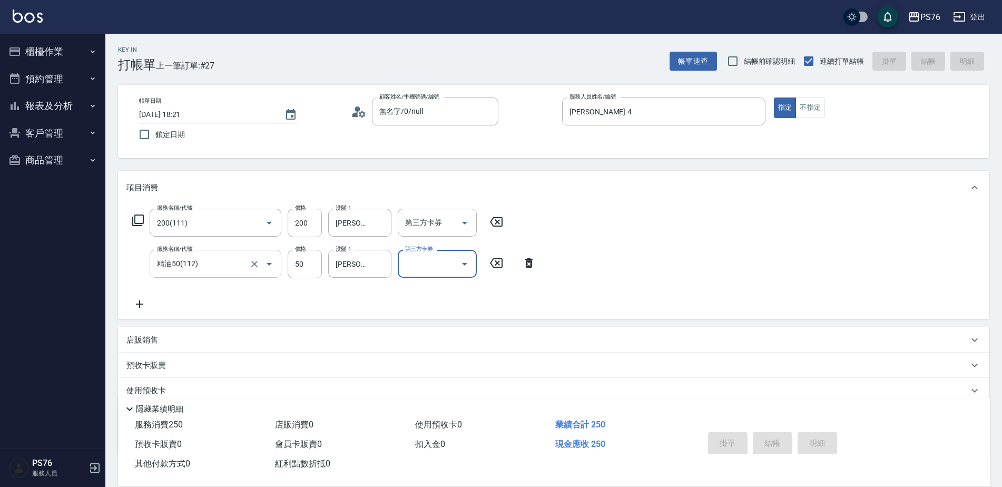
type input "2025/10/04 18:22"
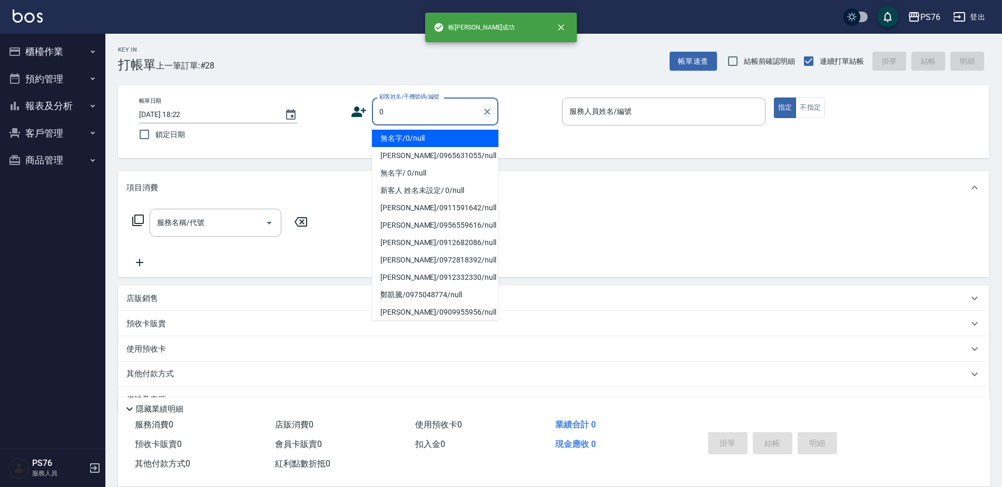
type input "無名字/0/null"
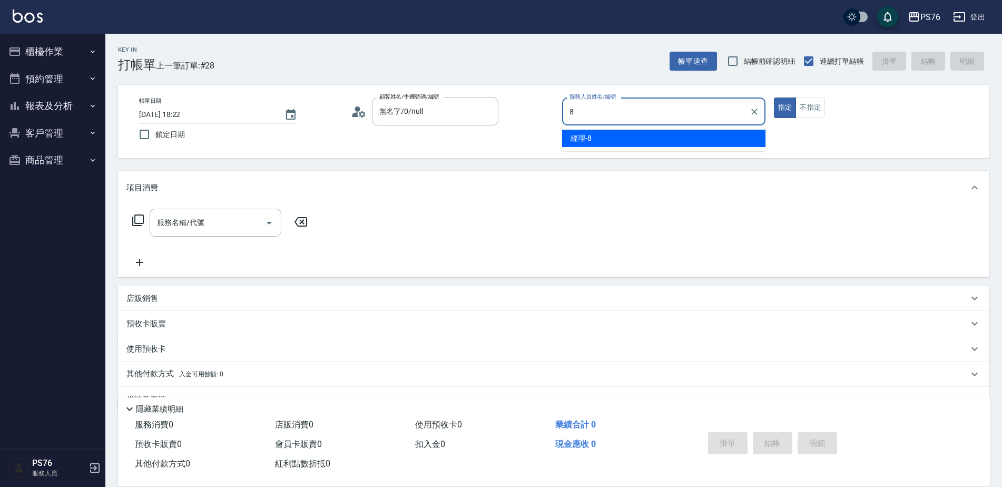
type input "經理-8"
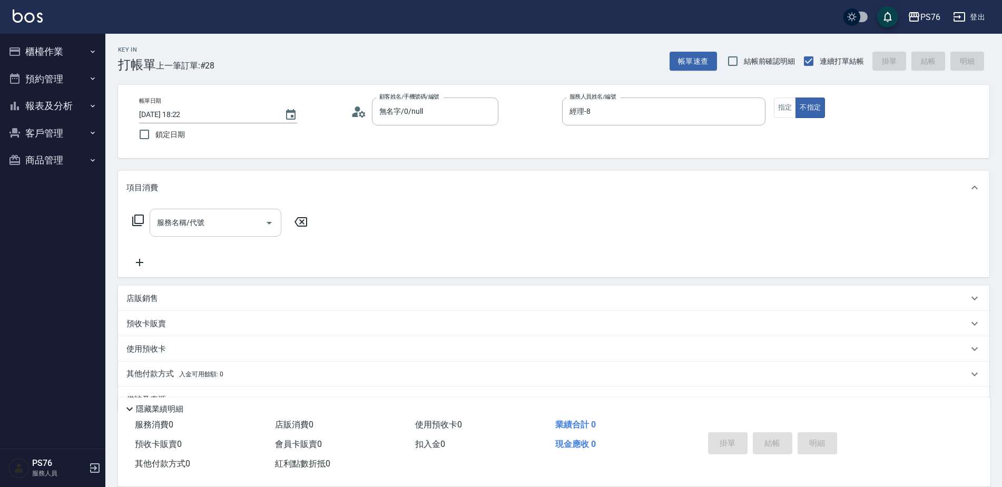
click at [228, 226] on input "服務名稱/代號" at bounding box center [207, 222] width 106 height 18
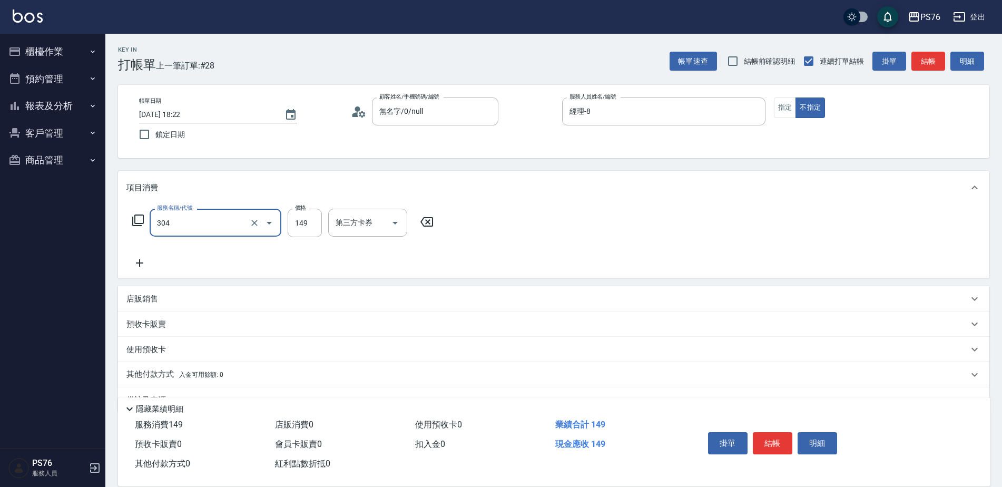
type input "剪髮(304)"
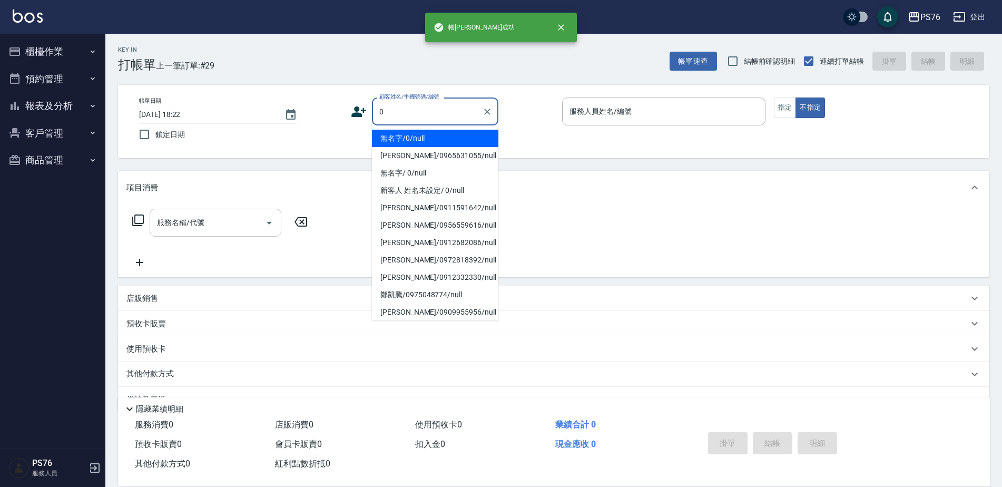
type input "無名字/0/null"
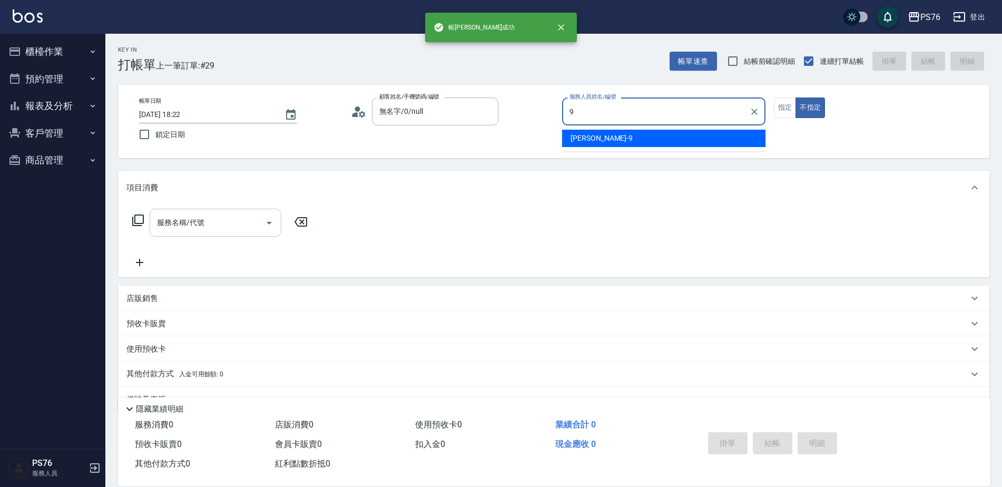
type input "[PERSON_NAME]-9"
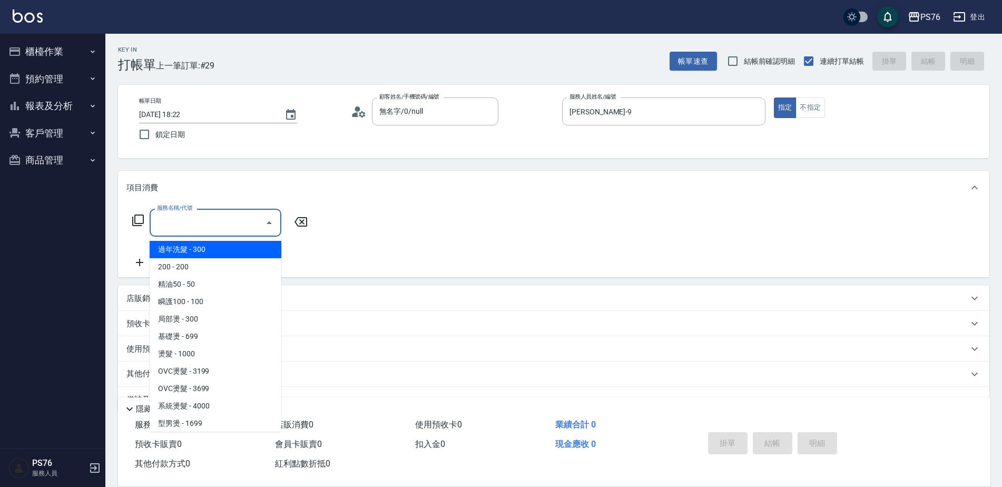
click at [228, 226] on input "服務名稱/代號" at bounding box center [207, 222] width 106 height 18
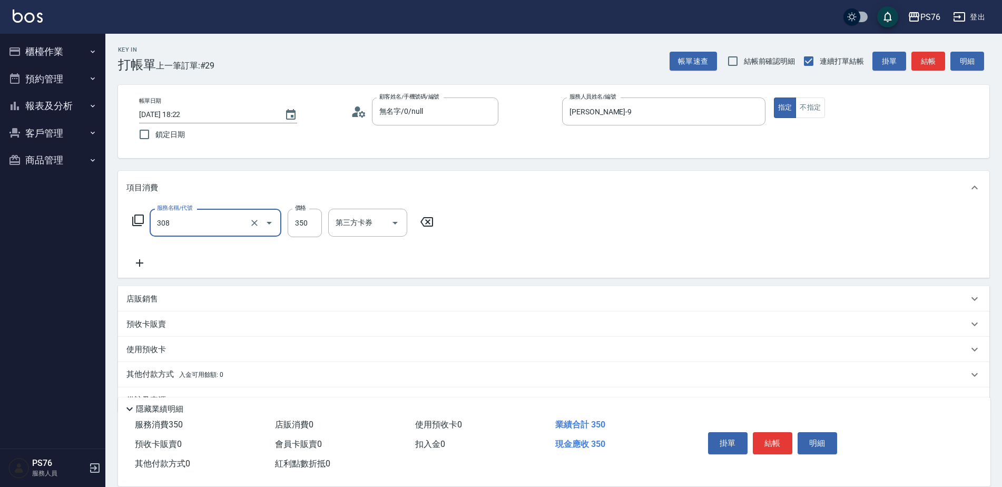
type input "洗+剪(308)"
type input "[PERSON_NAME]-24"
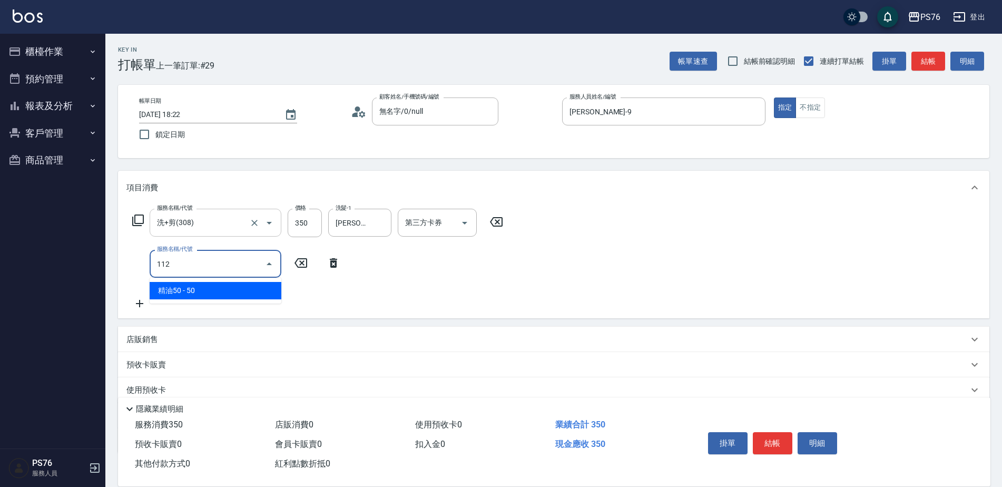
type input "精油50(112)"
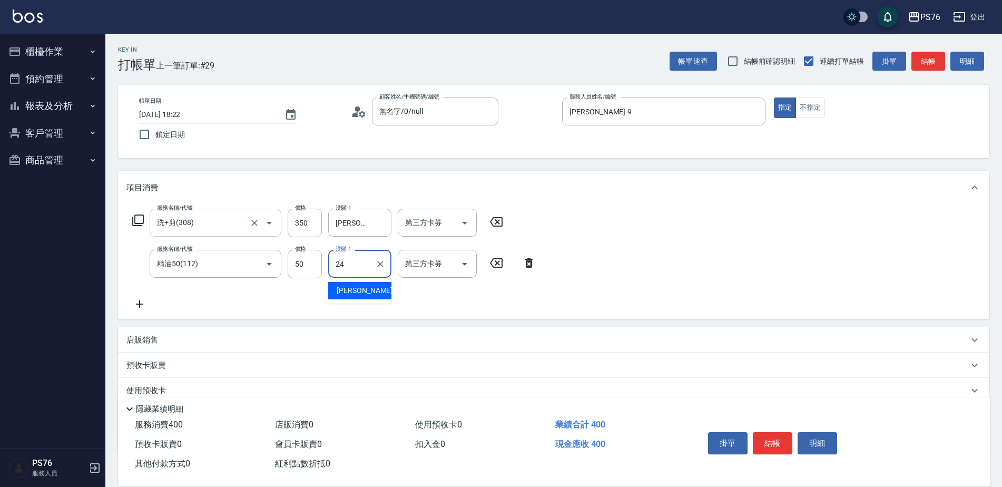
type input "[PERSON_NAME]-24"
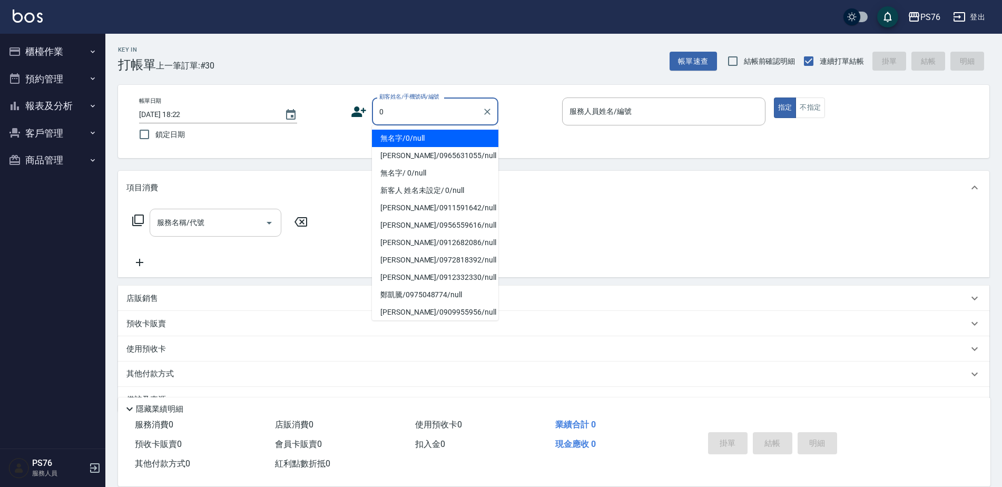
type input "無名字/0/null"
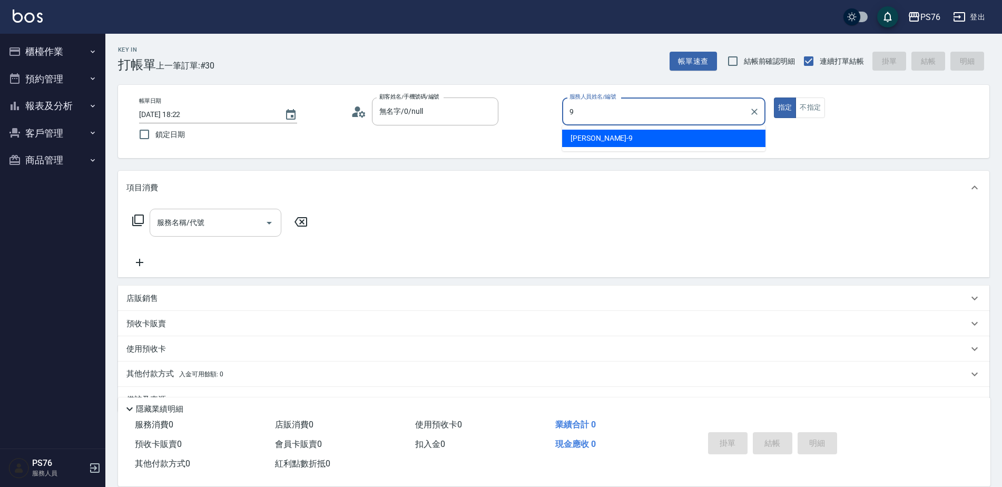
type input "[PERSON_NAME]-9"
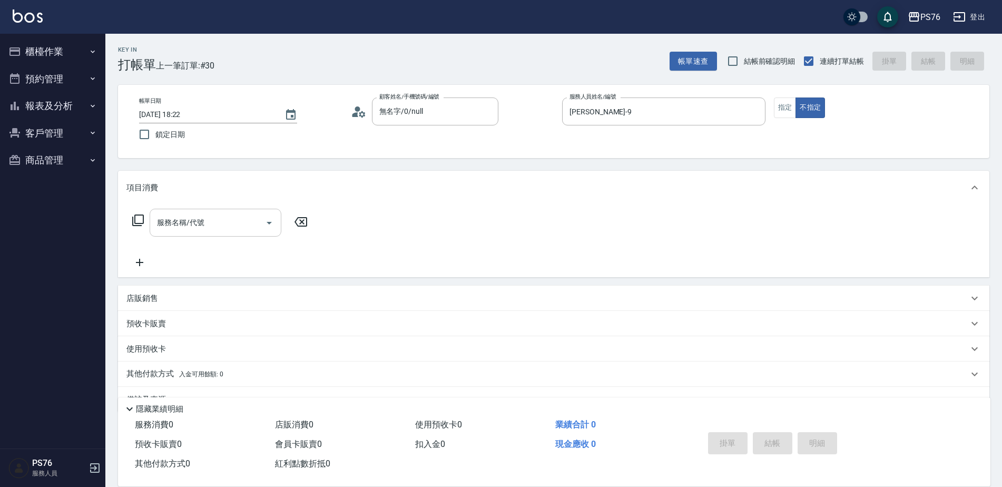
click at [228, 226] on input "服務名稱/代號" at bounding box center [207, 222] width 106 height 18
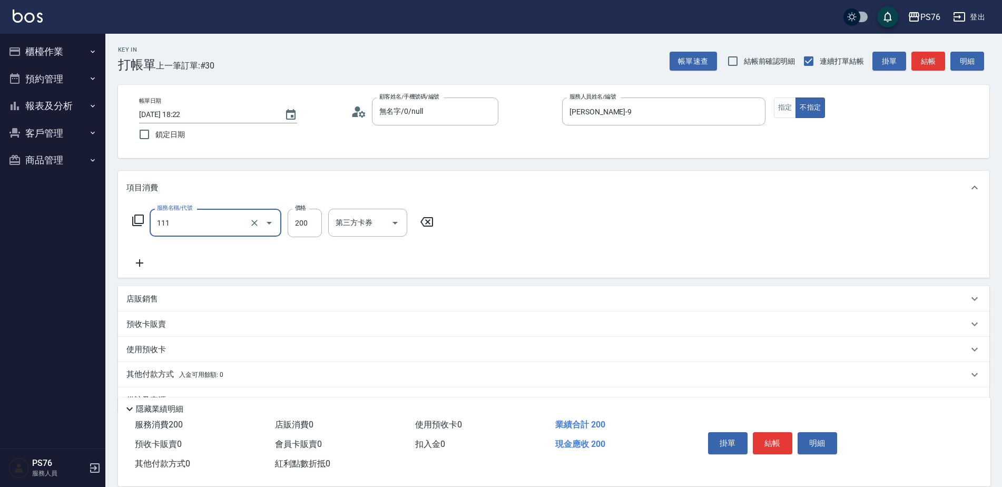
type input "200(111)"
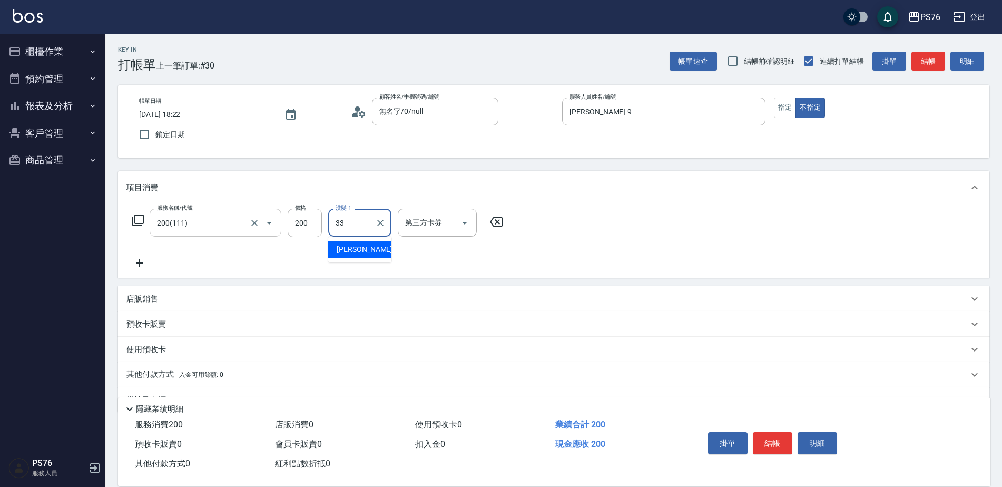
type input "[PERSON_NAME]33"
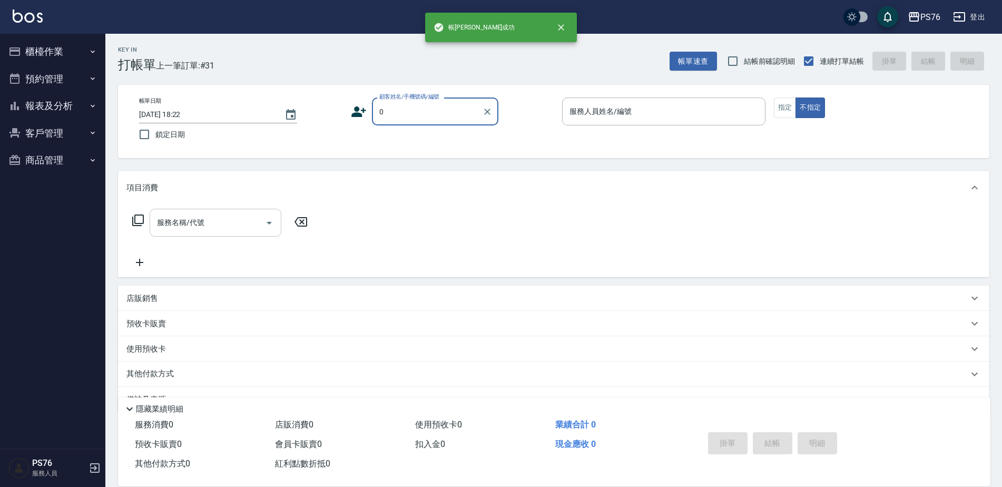
type input "無名字/0/null"
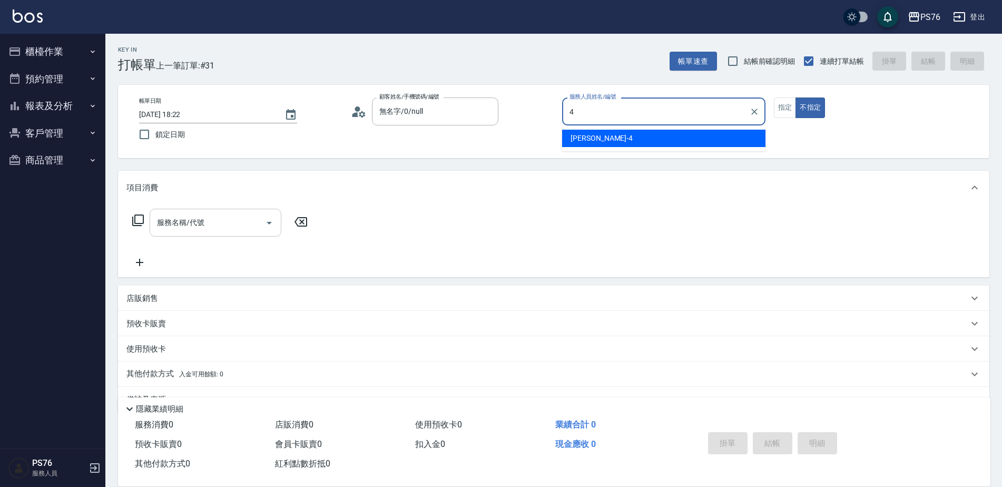
type input "[PERSON_NAME]4"
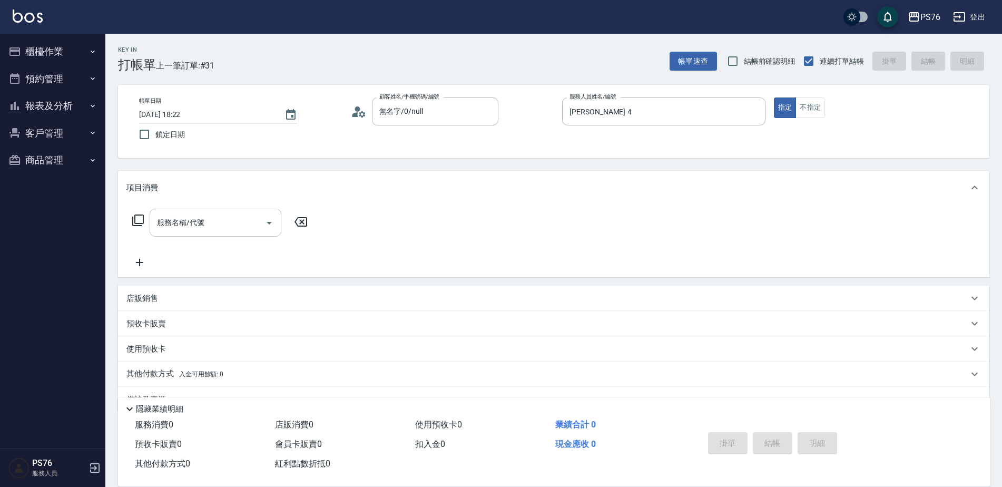
click at [228, 226] on input "服務名稱/代號" at bounding box center [207, 222] width 106 height 18
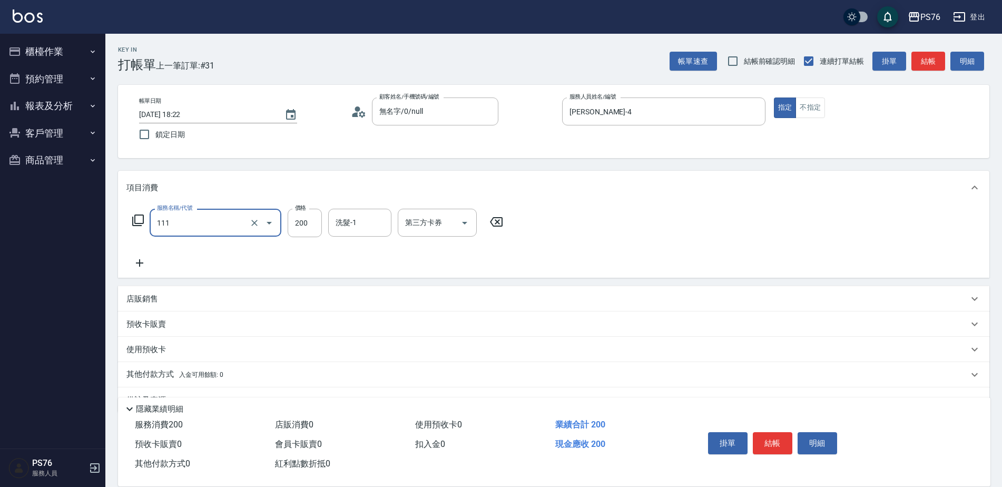
type input "200(111)"
type input "[PERSON_NAME]-24"
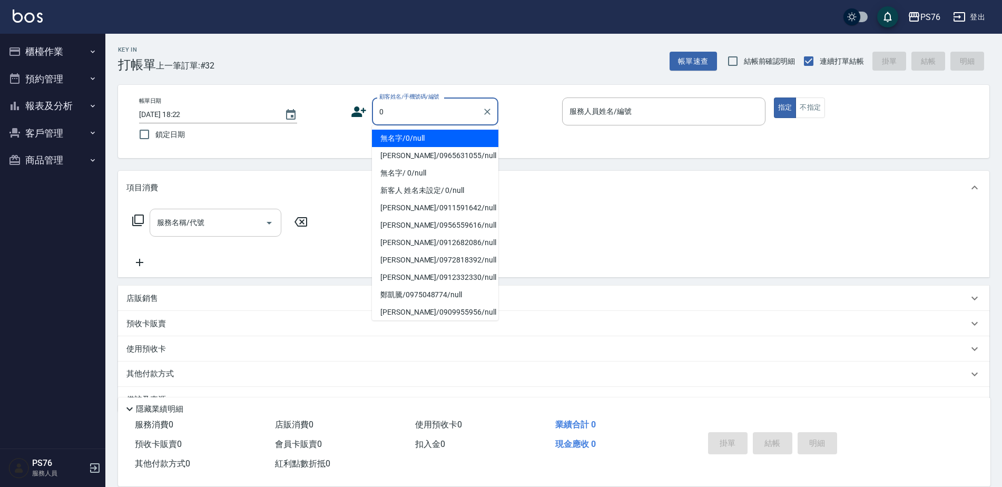
type input "無名字/0/null"
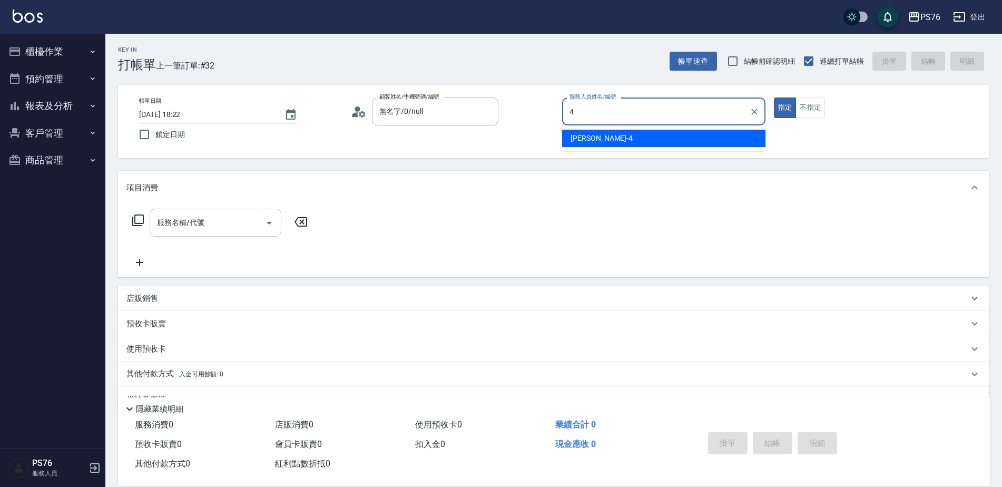
type input "[PERSON_NAME]4"
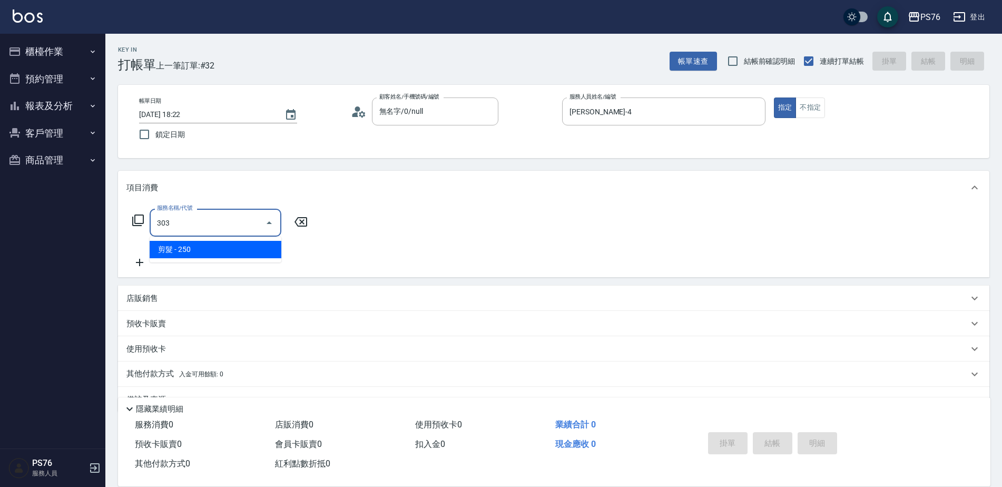
type input "剪髮(303)"
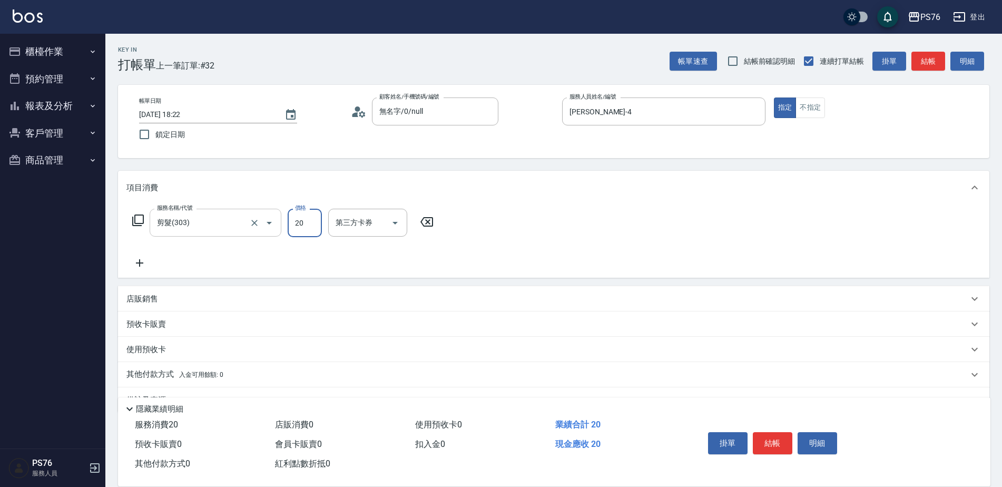
type input "200"
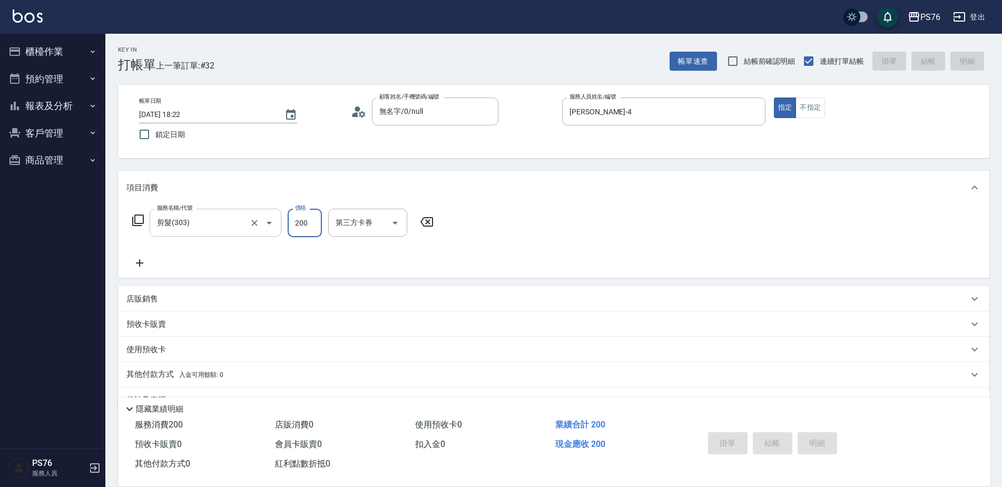
type input "2025/10/04 18:23"
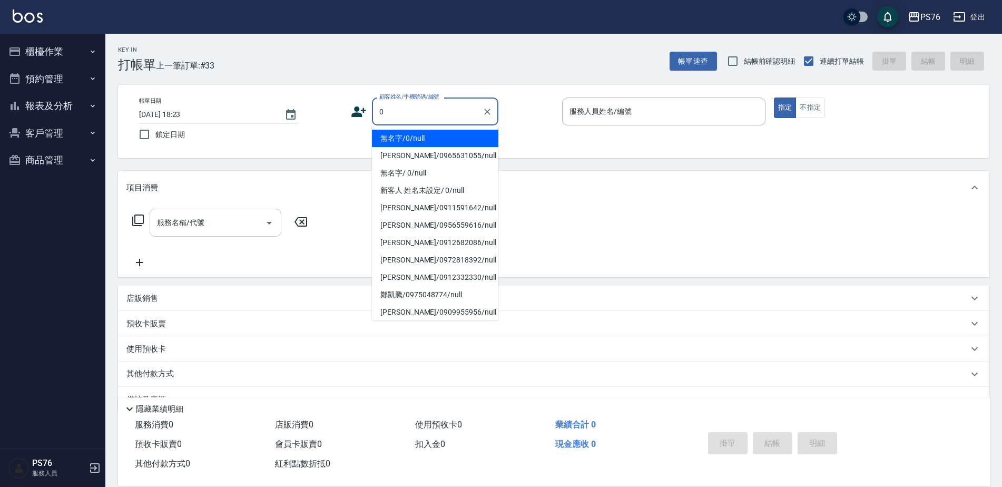
type input "無名字/0/null"
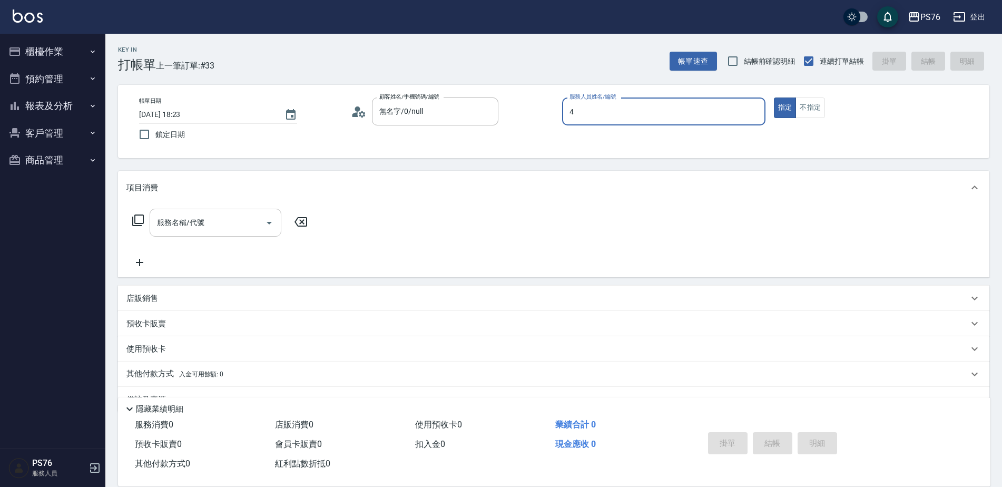
type input "[PERSON_NAME]4"
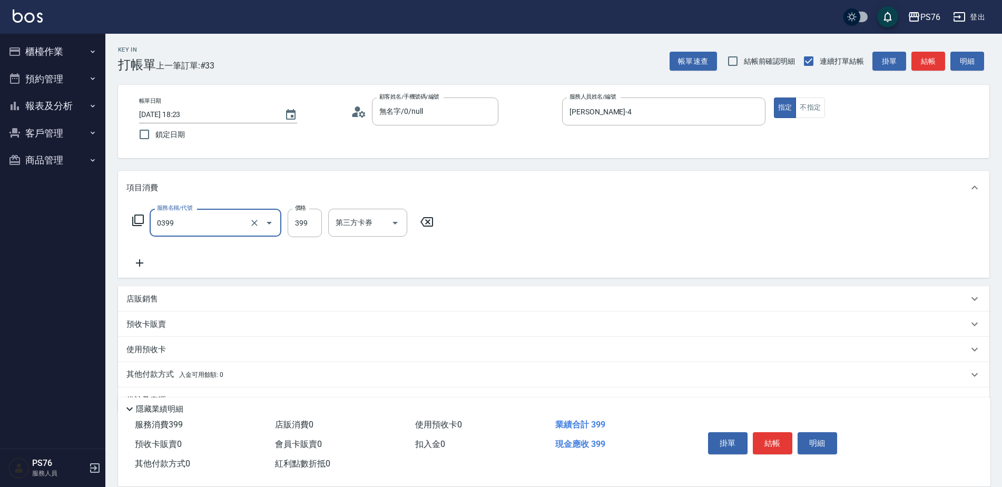
type input "海鹽399(0399)"
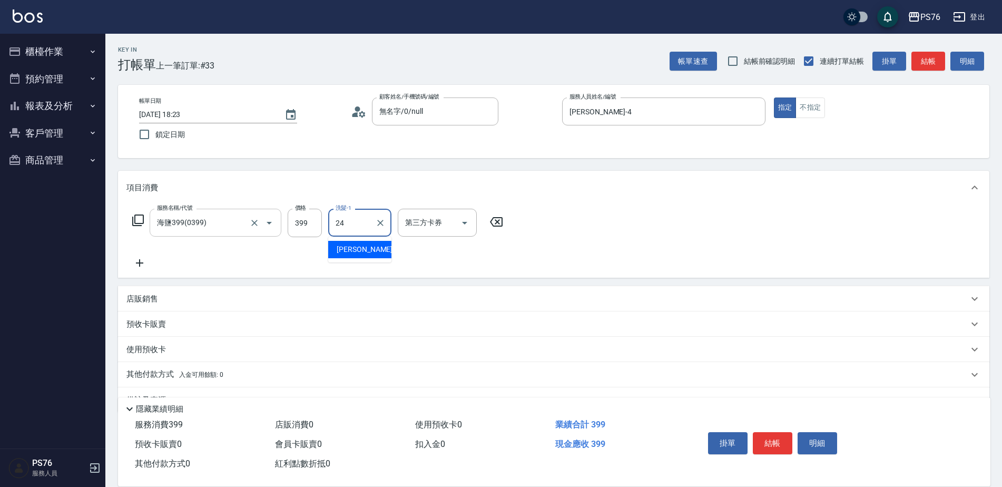
type input "[PERSON_NAME]-24"
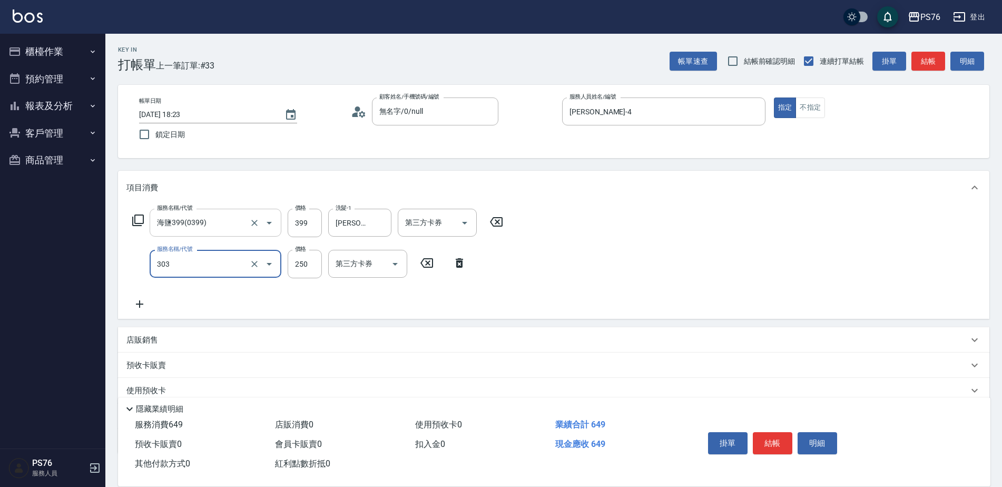
type input "剪髮(303)"
